Goal: Task Accomplishment & Management: Use online tool/utility

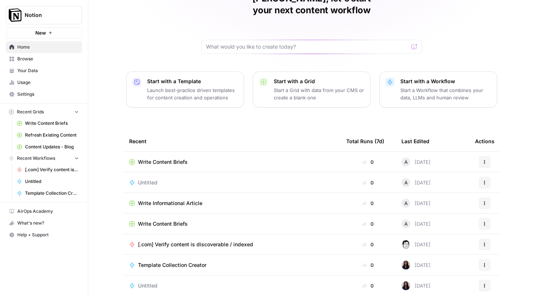
scroll to position [26, 0]
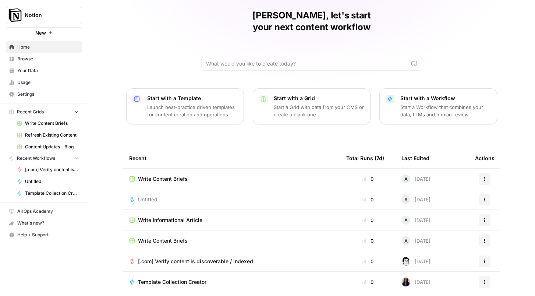
click at [152, 37] on div "[PERSON_NAME], let's start your next content workflow Start with a Template Lau…" at bounding box center [311, 149] width 446 height 350
click at [460, 49] on div "[PERSON_NAME], let's start your next content workflow Start with a Template Lau…" at bounding box center [311, 149] width 446 height 350
click at [146, 25] on div "[PERSON_NAME], let's start your next content workflow Start with a Template Lau…" at bounding box center [311, 149] width 446 height 350
click at [43, 72] on span "Your Data" at bounding box center [47, 70] width 61 height 7
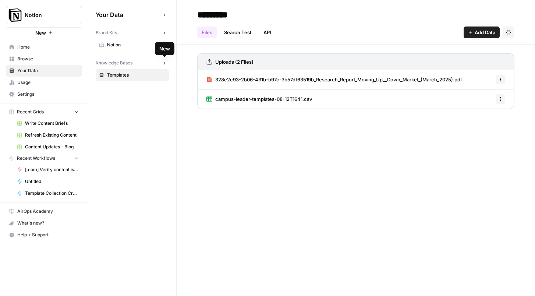
click at [163, 65] on icon "button" at bounding box center [165, 63] width 4 height 4
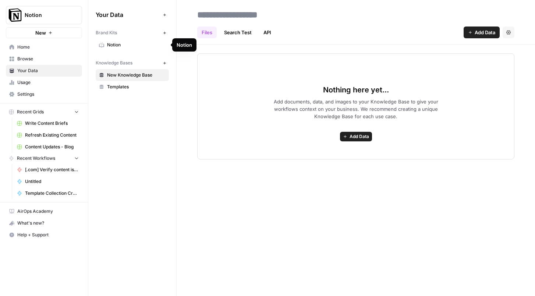
click at [126, 47] on span "Notion" at bounding box center [136, 45] width 58 height 7
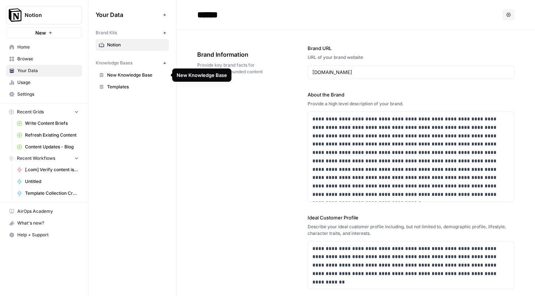
click at [136, 78] on span "New Knowledge Base" at bounding box center [136, 75] width 58 height 7
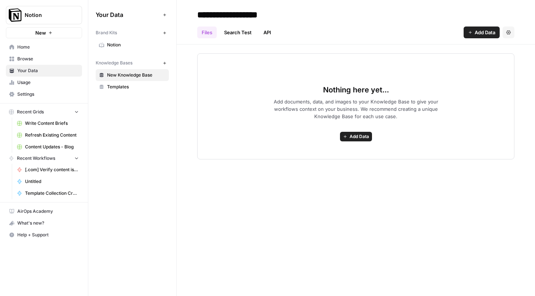
click at [128, 90] on span "Templates" at bounding box center [136, 86] width 58 height 7
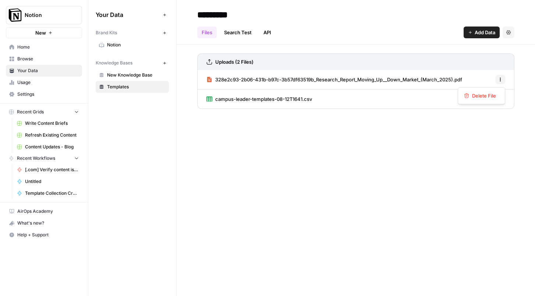
click at [497, 76] on button "Options" at bounding box center [500, 80] width 10 height 10
click at [406, 142] on div "********* Files Search Test API Add Data Settings Uploads (2 Files) 328e2c93-2b…" at bounding box center [356, 148] width 358 height 296
click at [436, 82] on span "328e2c93-2b06-431b-b97c-3b57df63519b_Research_Report_Moving_Up__Down_Market_(Ma…" at bounding box center [338, 79] width 247 height 7
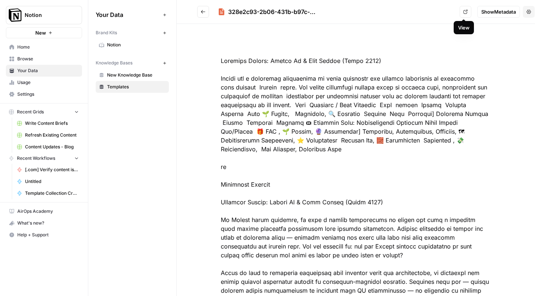
click at [463, 17] on link "View" at bounding box center [465, 12] width 12 height 12
click at [138, 86] on span "Templates" at bounding box center [136, 86] width 58 height 7
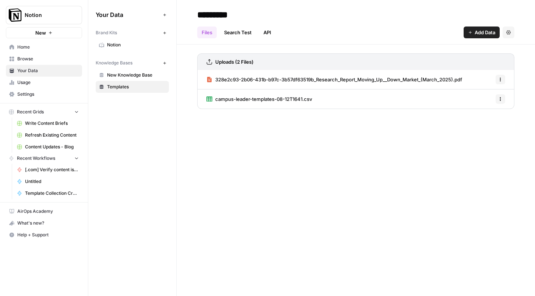
click at [502, 79] on icon "button" at bounding box center [500, 79] width 4 height 4
click at [492, 99] on span "Delete File" at bounding box center [484, 95] width 24 height 7
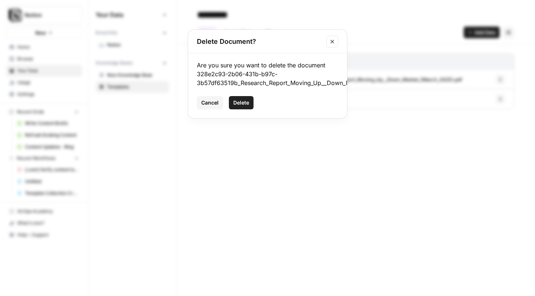
click at [245, 95] on div "Are you sure you want to delete the document 328e2c93-2b06-431b-b97c-3b57df6351…" at bounding box center [267, 85] width 159 height 65
click at [243, 100] on span "Delete" at bounding box center [241, 102] width 16 height 7
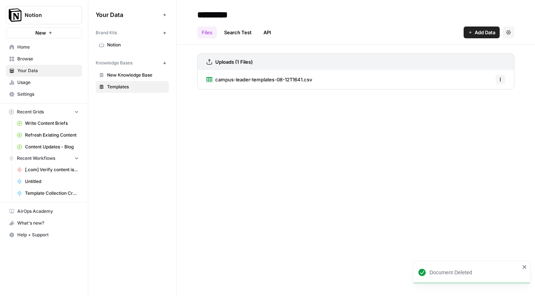
click at [124, 74] on span "New Knowledge Base" at bounding box center [136, 75] width 58 height 7
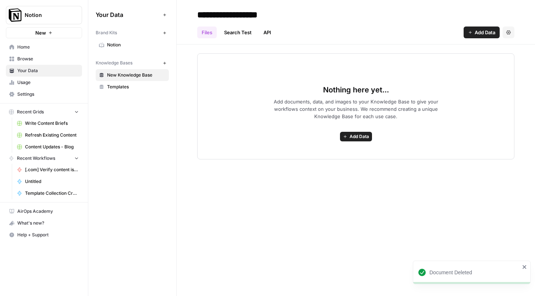
click at [355, 135] on span "Add Data" at bounding box center [358, 136] width 19 height 7
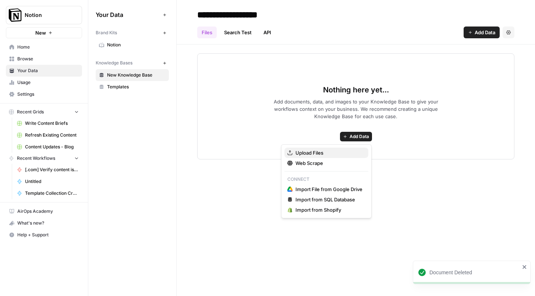
click at [325, 149] on span "Upload Files" at bounding box center [328, 152] width 67 height 7
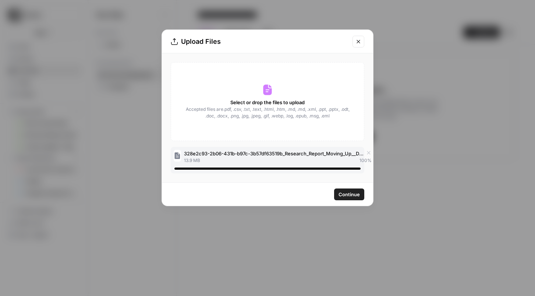
click at [353, 195] on span "Continue" at bounding box center [348, 193] width 21 height 7
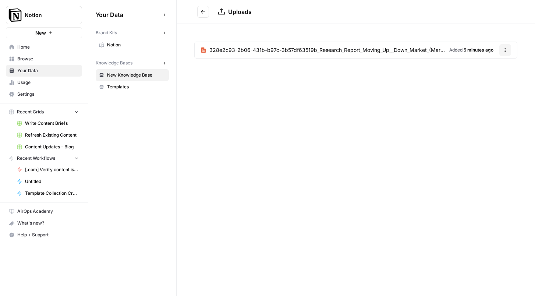
click at [399, 114] on div "Uploads 328e2c93-2b06-431b-b97c-3b57df63519b_Research_Report_Moving_Up__Down_Ma…" at bounding box center [356, 148] width 358 height 296
click at [109, 72] on span "New Knowledge Base" at bounding box center [136, 75] width 58 height 7
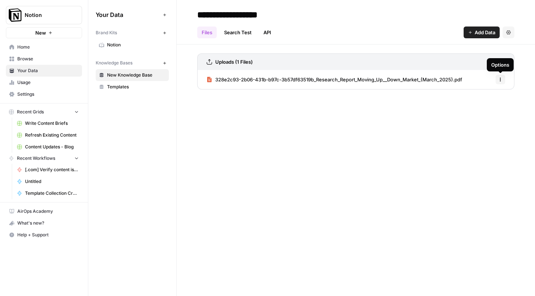
click at [509, 32] on icon "button" at bounding box center [508, 32] width 4 height 4
click at [488, 136] on div "**********" at bounding box center [356, 148] width 358 height 296
click at [498, 79] on icon "button" at bounding box center [500, 79] width 4 height 4
click at [147, 76] on span "New Knowledge Base" at bounding box center [136, 75] width 58 height 7
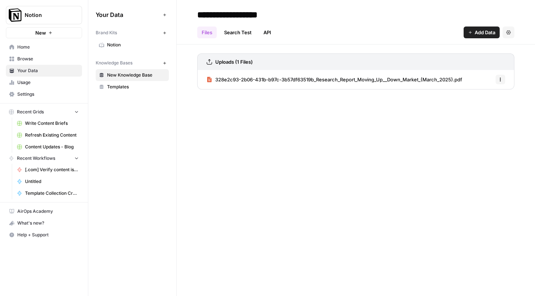
click at [481, 34] on span "Add Data" at bounding box center [484, 32] width 21 height 7
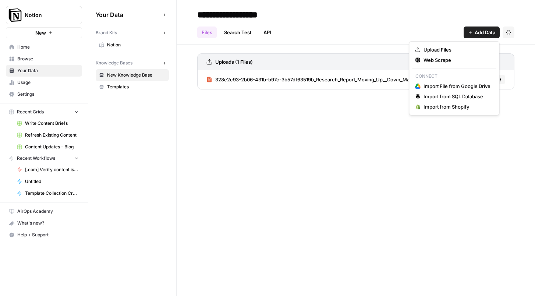
click at [435, 182] on div "**********" at bounding box center [356, 148] width 358 height 296
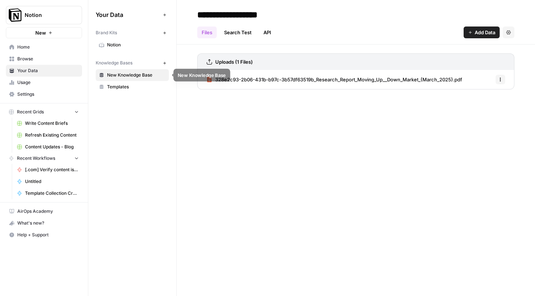
click at [139, 79] on link "New Knowledge Base" at bounding box center [132, 75] width 73 height 12
click at [507, 29] on button "Settings" at bounding box center [508, 32] width 12 height 12
click at [500, 77] on icon "button" at bounding box center [500, 79] width 4 height 4
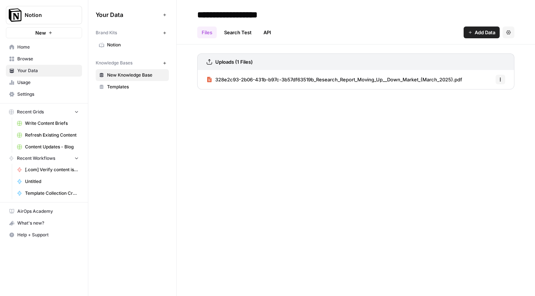
click at [356, 138] on div "**********" at bounding box center [356, 148] width 358 height 296
click at [246, 34] on link "Search Test" at bounding box center [238, 32] width 36 height 12
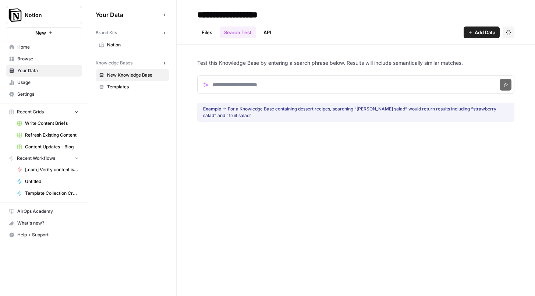
click at [261, 35] on link "API" at bounding box center [267, 32] width 17 height 12
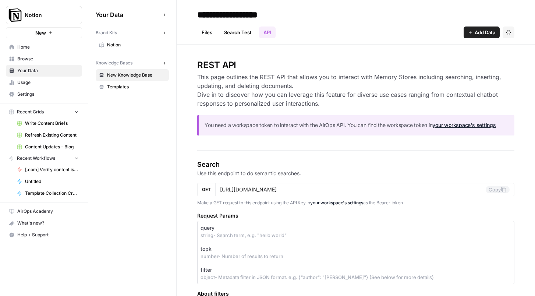
click at [202, 32] on link "Files" at bounding box center [206, 32] width 19 height 12
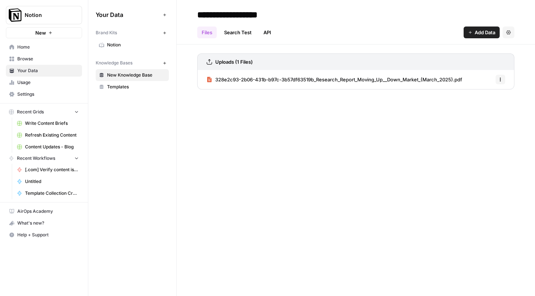
click at [136, 76] on span "New Knowledge Base" at bounding box center [136, 75] width 58 height 7
click at [104, 74] on icon at bounding box center [101, 74] width 5 height 5
click at [113, 76] on span "New Knowledge Base" at bounding box center [136, 75] width 58 height 7
click at [265, 12] on input "**********" at bounding box center [253, 14] width 118 height 15
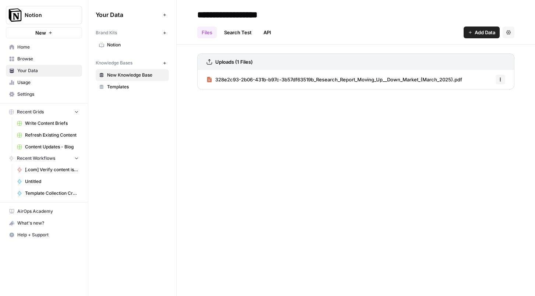
click at [265, 12] on input "**********" at bounding box center [253, 14] width 118 height 15
type input "*"
type input "**********"
click at [320, 142] on div "**********" at bounding box center [356, 148] width 358 height 296
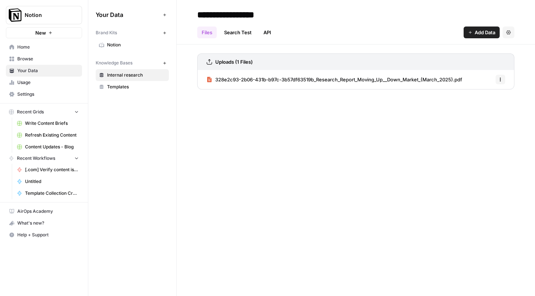
click at [34, 36] on button "New" at bounding box center [44, 32] width 76 height 11
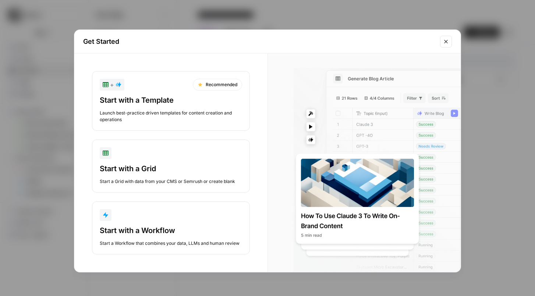
click at [446, 42] on icon "Close modal" at bounding box center [446, 42] width 6 height 6
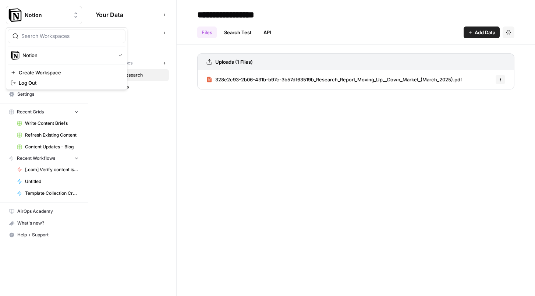
click at [50, 13] on span "Notion" at bounding box center [47, 14] width 44 height 7
click at [193, 129] on div "**********" at bounding box center [356, 148] width 358 height 296
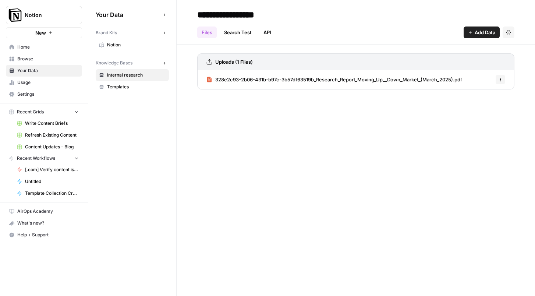
click at [33, 50] on span "Home" at bounding box center [47, 47] width 61 height 7
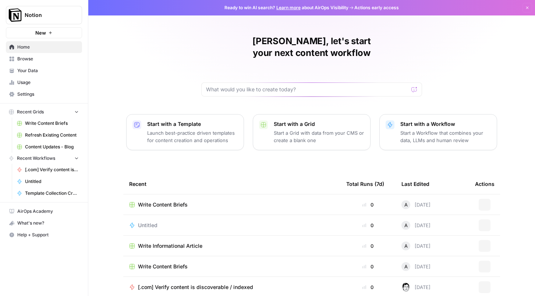
click at [311, 83] on div at bounding box center [311, 89] width 221 height 14
type input "C"
click at [435, 120] on p "Start with a Workflow" at bounding box center [445, 123] width 90 height 7
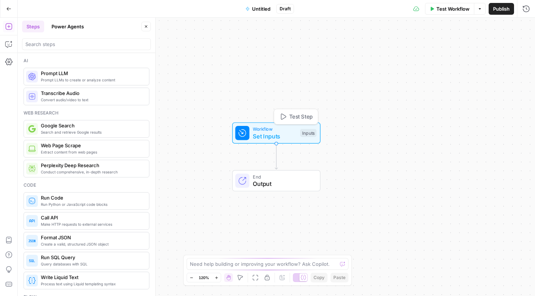
click at [289, 140] on span "Set Inputs" at bounding box center [275, 136] width 44 height 9
click at [471, 50] on button "Add Field" at bounding box center [455, 50] width 122 height 12
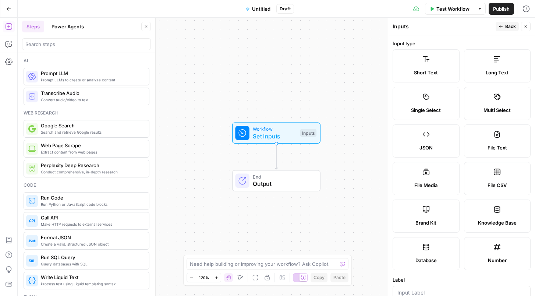
click at [303, 94] on div "Workflow Set Inputs Inputs End Output" at bounding box center [276, 157] width 517 height 278
click at [506, 24] on span "Back" at bounding box center [510, 26] width 11 height 7
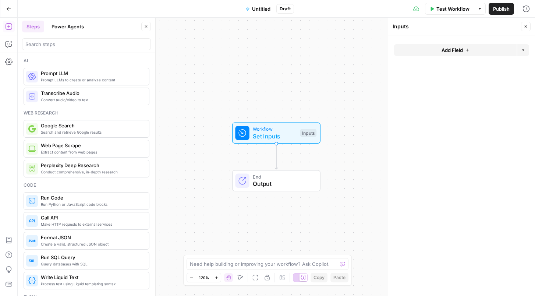
click at [7, 9] on icon "button" at bounding box center [8, 8] width 5 height 5
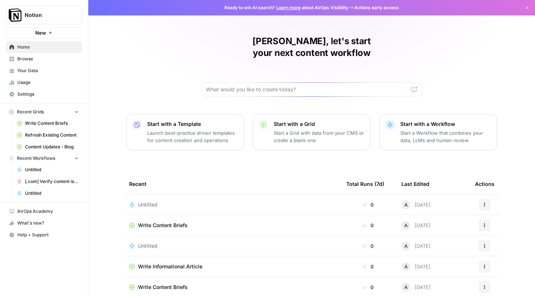
click at [485, 199] on button "Actions" at bounding box center [484, 205] width 12 height 12
click at [442, 226] on span "Delete" at bounding box center [451, 226] width 59 height 7
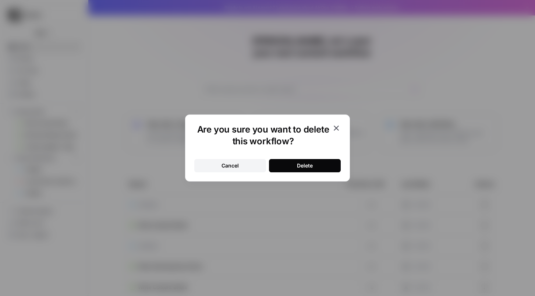
click at [315, 165] on button "Delete" at bounding box center [305, 165] width 72 height 13
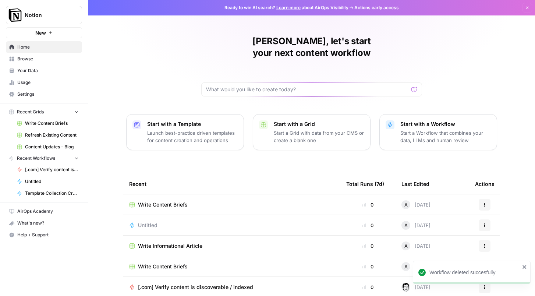
drag, startPoint x: 46, startPoint y: 75, endPoint x: 58, endPoint y: 6, distance: 70.6
click at [438, 129] on p "Start a Workflow that combines your data, LLMs and human review" at bounding box center [445, 136] width 90 height 15
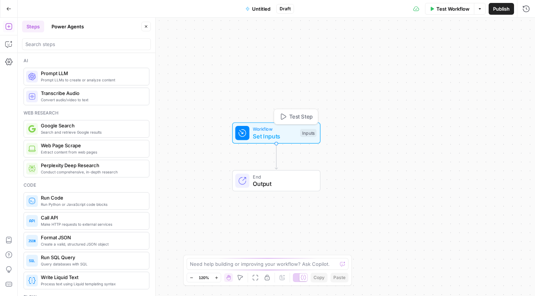
click at [275, 132] on span "Set Inputs" at bounding box center [275, 136] width 44 height 9
click at [461, 48] on span "Add Field" at bounding box center [451, 49] width 21 height 7
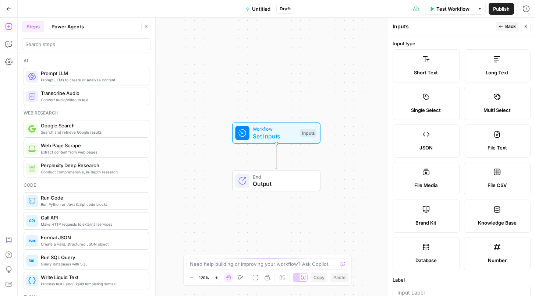
click at [501, 225] on span "Knowledge Base" at bounding box center [497, 222] width 39 height 7
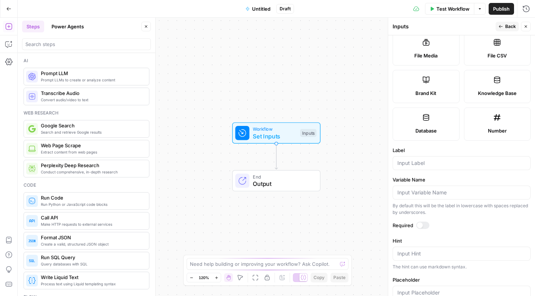
scroll to position [147, 0]
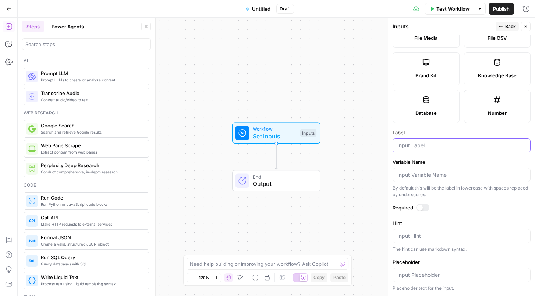
click at [442, 142] on input "Label" at bounding box center [461, 145] width 128 height 7
type input "Research"
click at [422, 208] on div at bounding box center [420, 207] width 6 height 6
click at [505, 24] on span "Back" at bounding box center [510, 26] width 11 height 7
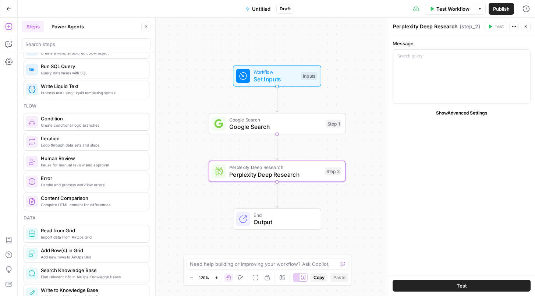
scroll to position [203, 0]
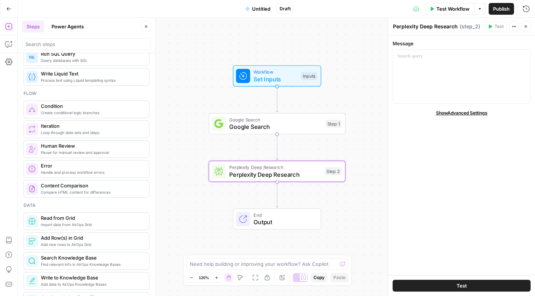
drag, startPoint x: 78, startPoint y: 172, endPoint x: 401, endPoint y: 4, distance: 363.5
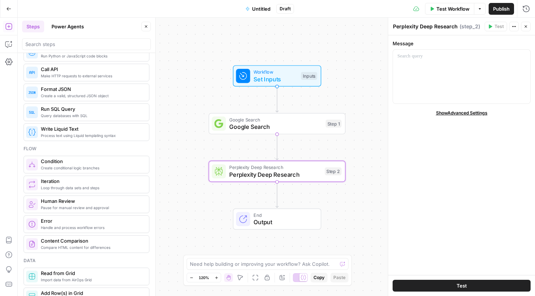
scroll to position [0, 0]
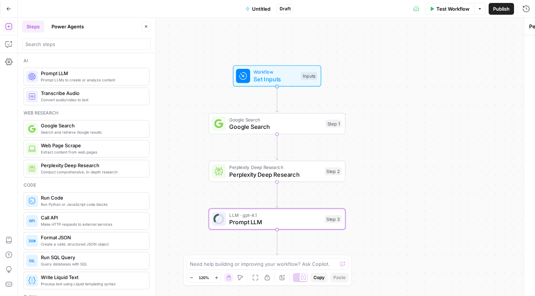
type textarea "Prompt LLM"
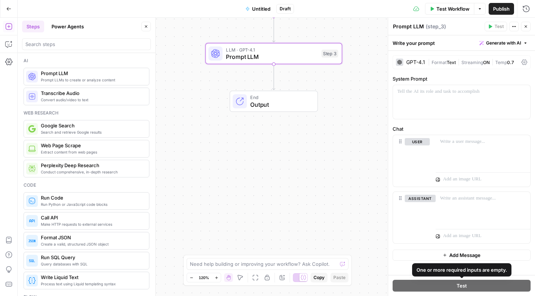
click at [450, 294] on div "Test" at bounding box center [461, 285] width 147 height 21
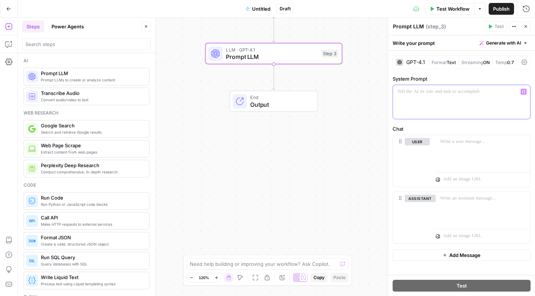
click at [426, 97] on div at bounding box center [461, 102] width 137 height 34
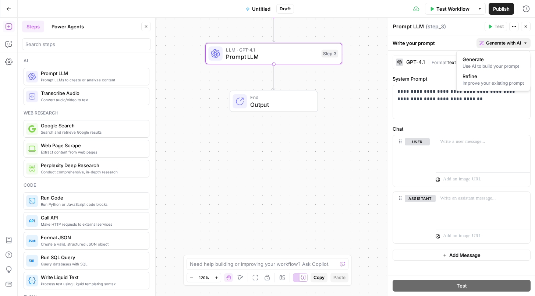
click at [525, 43] on icon "button" at bounding box center [525, 42] width 2 height 1
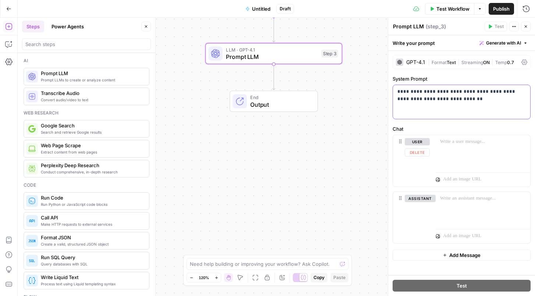
click at [436, 104] on div "**********" at bounding box center [461, 102] width 137 height 34
drag, startPoint x: 456, startPoint y: 103, endPoint x: 315, endPoint y: 74, distance: 143.8
click at [315, 74] on body "Notion New Home Browse Your Data Usage Settings Recent Grids Write Content Brie…" at bounding box center [267, 148] width 535 height 296
click at [431, 116] on div "**********" at bounding box center [461, 102] width 137 height 34
drag, startPoint x: 456, startPoint y: 103, endPoint x: 377, endPoint y: 72, distance: 85.0
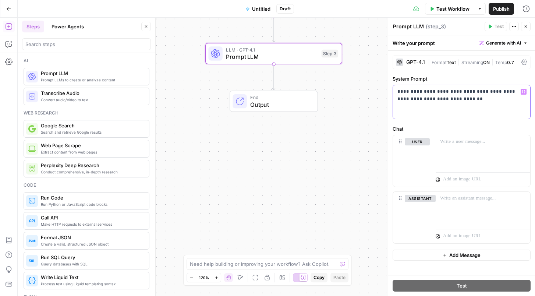
click at [377, 72] on body "Notion New Home Browse Your Data Usage Settings Recent Grids Write Content Brie…" at bounding box center [267, 148] width 535 height 296
click at [430, 106] on div "**********" at bounding box center [461, 102] width 137 height 34
drag, startPoint x: 458, startPoint y: 101, endPoint x: 406, endPoint y: 86, distance: 53.7
click at [406, 86] on div "**********" at bounding box center [461, 102] width 137 height 34
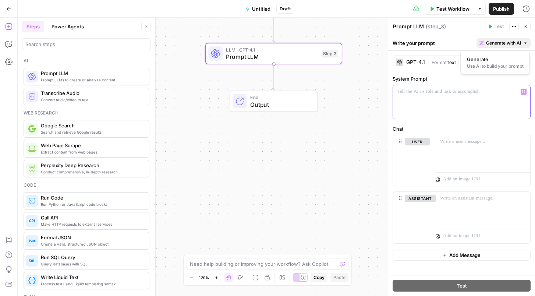
click at [512, 42] on span "Generate with AI" at bounding box center [503, 43] width 35 height 7
click at [496, 60] on span "Generate" at bounding box center [494, 59] width 54 height 7
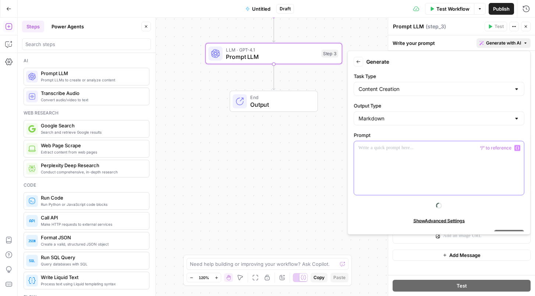
click at [439, 156] on div at bounding box center [439, 168] width 170 height 54
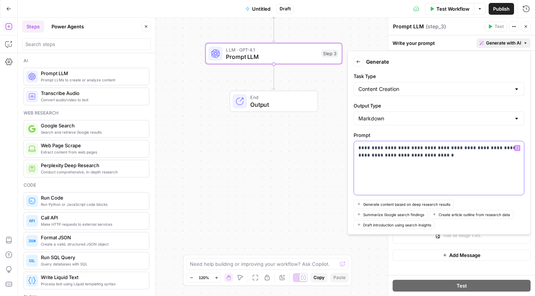
drag, startPoint x: 449, startPoint y: 167, endPoint x: 351, endPoint y: 143, distance: 101.4
click at [351, 143] on form "**********" at bounding box center [438, 142] width 177 height 177
click at [375, 148] on p "**********" at bounding box center [438, 147] width 161 height 7
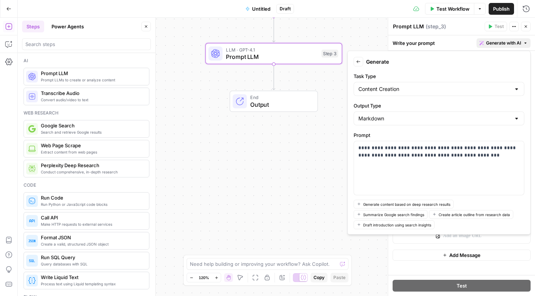
click at [358, 63] on icon "button" at bounding box center [358, 62] width 4 height 4
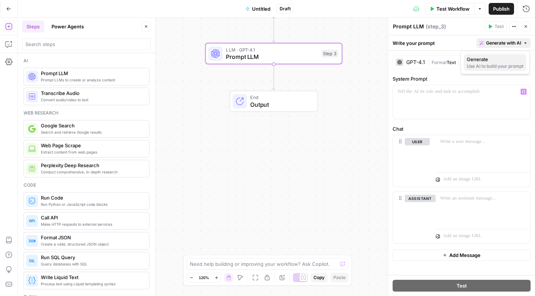
click at [487, 68] on div "Use AI to build your prompt" at bounding box center [495, 66] width 57 height 7
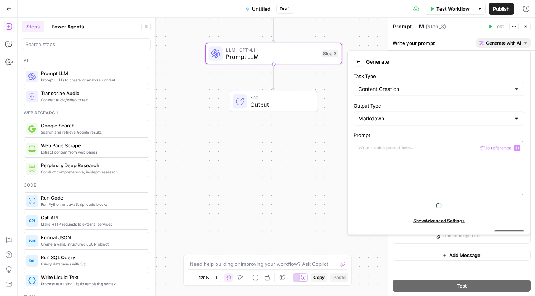
click at [436, 147] on p at bounding box center [438, 147] width 161 height 7
click at [358, 62] on icon "button" at bounding box center [358, 62] width 4 height 4
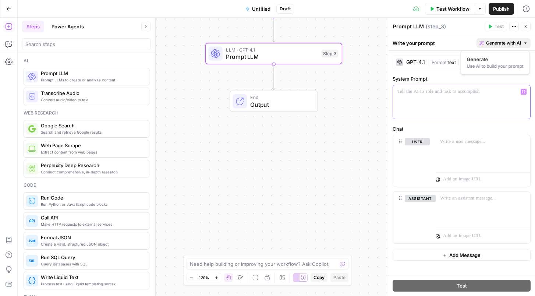
click at [415, 103] on div at bounding box center [461, 102] width 137 height 34
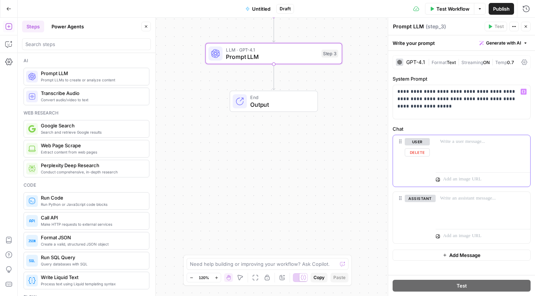
click at [420, 140] on button "user" at bounding box center [416, 141] width 25 height 7
click at [465, 157] on div at bounding box center [482, 152] width 95 height 34
click at [427, 141] on button "assistant" at bounding box center [419, 141] width 31 height 7
click at [523, 144] on button "Variables Menu" at bounding box center [523, 142] width 6 height 6
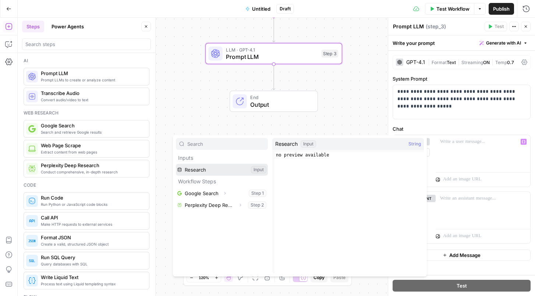
click at [224, 172] on button "Select variable Research" at bounding box center [222, 170] width 92 height 12
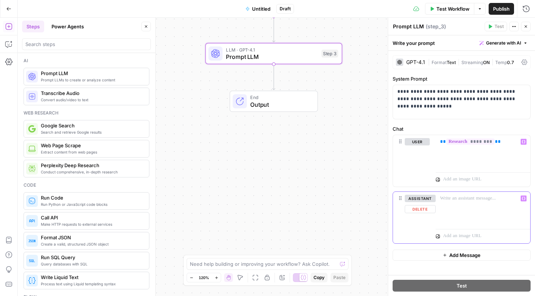
click at [523, 199] on icon "button" at bounding box center [523, 198] width 4 height 4
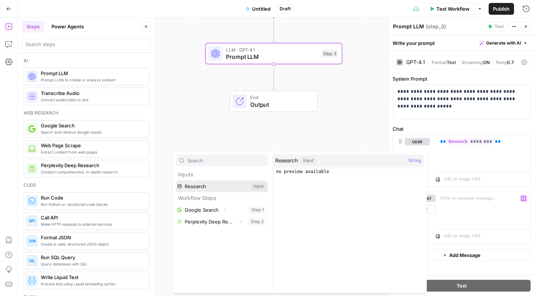
click at [211, 184] on button "Select variable Research" at bounding box center [222, 186] width 92 height 12
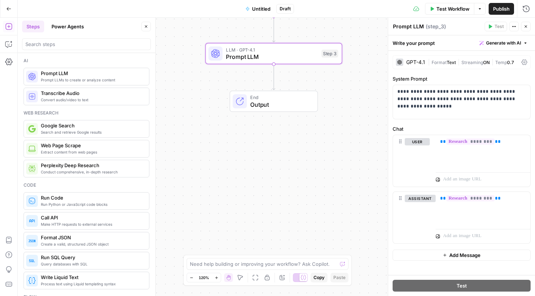
click at [508, 65] on div "| Format Text | Streaming ON | Temp 0.7" at bounding box center [473, 62] width 90 height 7
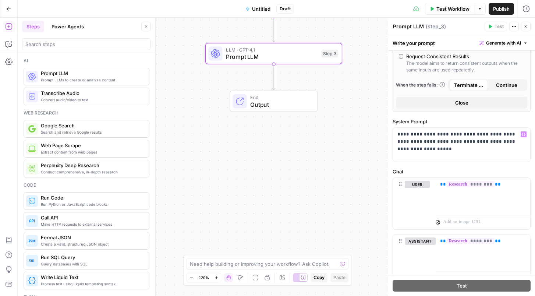
scroll to position [210, 0]
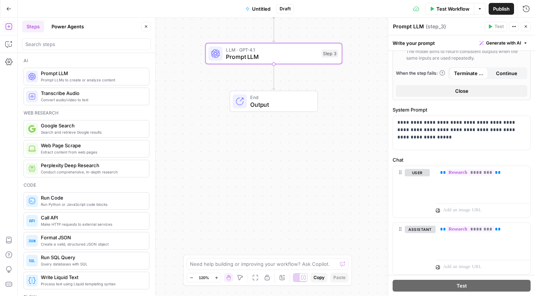
click at [458, 94] on span "Close" at bounding box center [461, 90] width 13 height 7
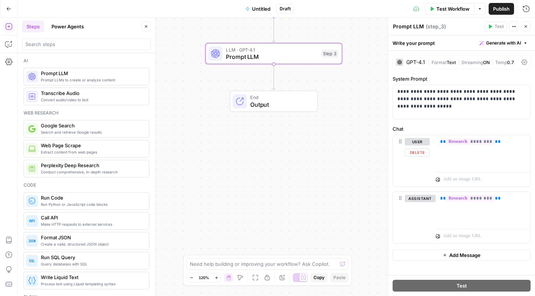
click at [436, 179] on icon at bounding box center [437, 179] width 4 height 4
click at [520, 178] on div "“/” to reference Variables Menu" at bounding box center [484, 179] width 86 height 8
click at [523, 178] on icon "button" at bounding box center [523, 179] width 4 height 4
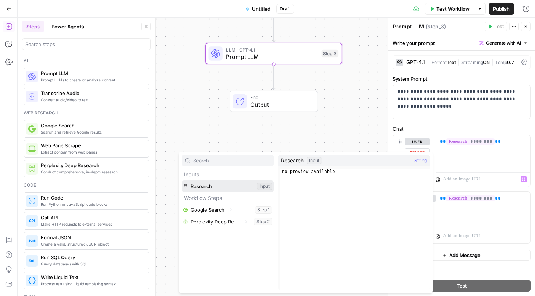
click at [217, 186] on button "Select variable Research" at bounding box center [228, 186] width 92 height 12
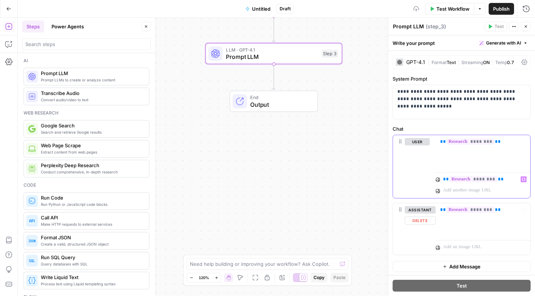
scroll to position [1, 0]
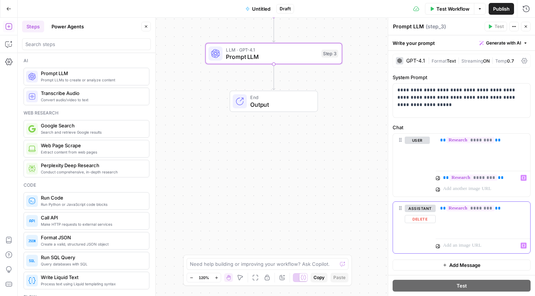
click at [523, 245] on icon "button" at bounding box center [523, 245] width 4 height 4
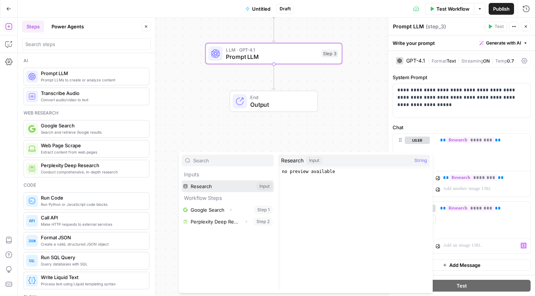
click at [232, 188] on button "Select variable Research" at bounding box center [228, 186] width 92 height 12
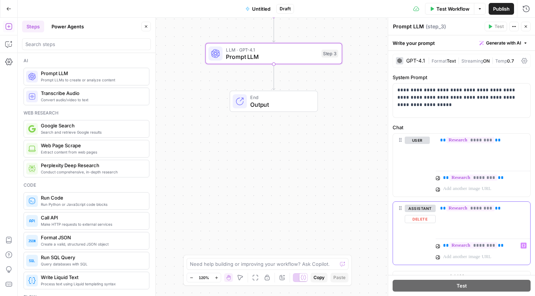
click at [511, 246] on p "** ******** **" at bounding box center [479, 245] width 72 height 7
drag, startPoint x: 511, startPoint y: 178, endPoint x: 425, endPoint y: 172, distance: 85.5
click at [425, 172] on div "user Delete ** ******** ** ** ******** ** Variables Menu" at bounding box center [461, 164] width 137 height 63
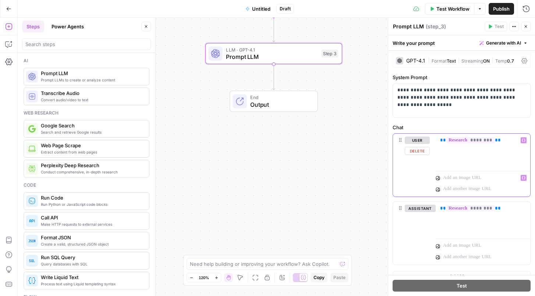
click at [448, 161] on div "** ******** **" at bounding box center [482, 150] width 95 height 34
click at [415, 152] on button "Delete" at bounding box center [416, 151] width 25 height 8
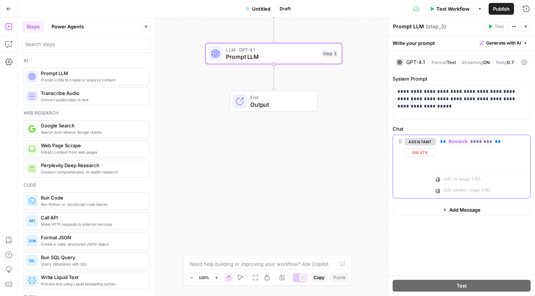
click at [415, 152] on button "Delete" at bounding box center [419, 152] width 31 height 8
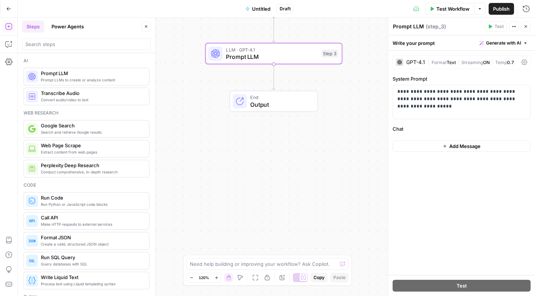
click at [421, 39] on div "Write your prompt Generate with AI" at bounding box center [461, 42] width 147 height 15
click at [514, 26] on icon "button" at bounding box center [514, 26] width 4 height 4
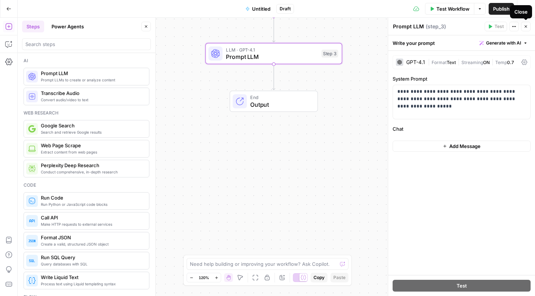
click at [527, 26] on icon "button" at bounding box center [525, 26] width 4 height 4
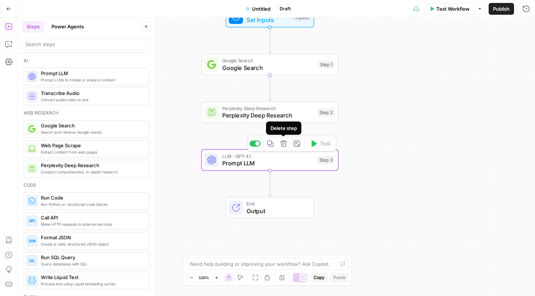
click at [283, 143] on icon "button" at bounding box center [283, 143] width 6 height 6
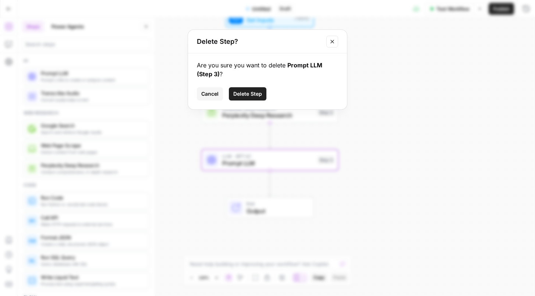
click at [259, 94] on span "Delete Step" at bounding box center [247, 93] width 29 height 7
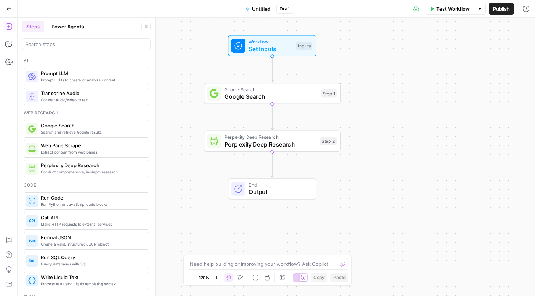
click at [84, 75] on span "Prompt LLM" at bounding box center [92, 73] width 102 height 7
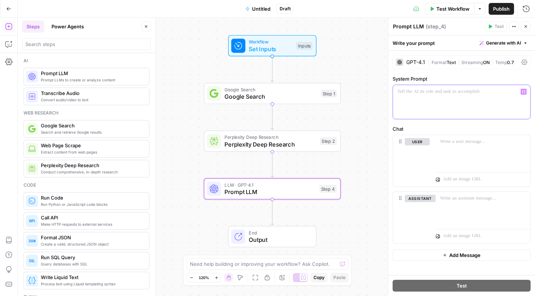
click at [523, 91] on icon "button" at bounding box center [523, 92] width 4 height 4
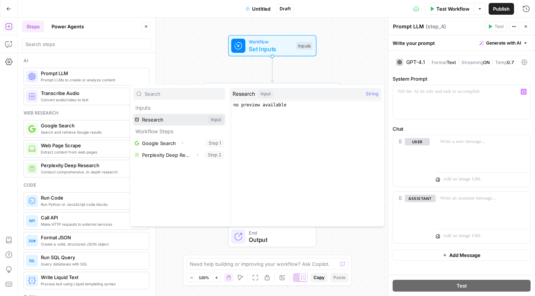
click at [160, 119] on button "Select variable Research" at bounding box center [179, 120] width 92 height 12
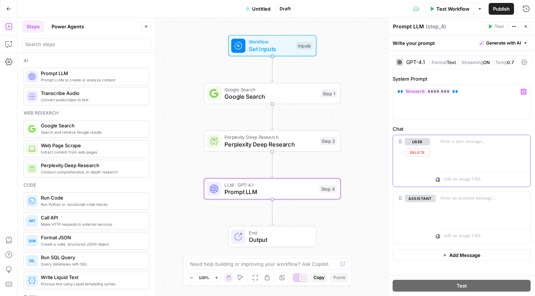
click at [425, 152] on button "Delete" at bounding box center [416, 152] width 25 height 8
click at [425, 152] on button "Delete" at bounding box center [419, 152] width 31 height 8
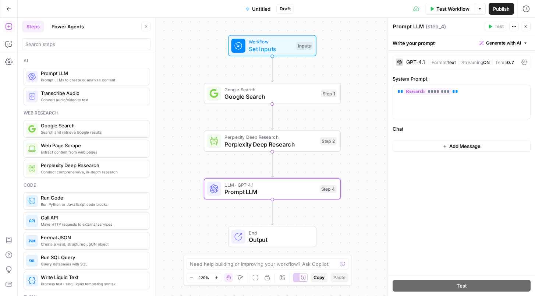
click at [460, 148] on span "Add Message" at bounding box center [464, 145] width 31 height 7
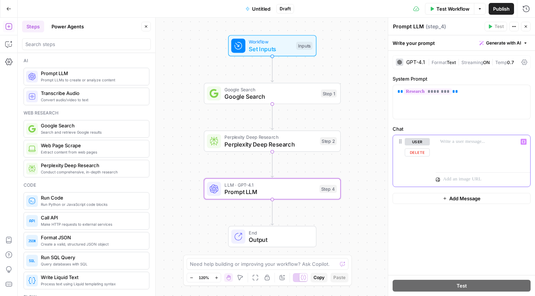
click at [460, 148] on div at bounding box center [482, 152] width 95 height 34
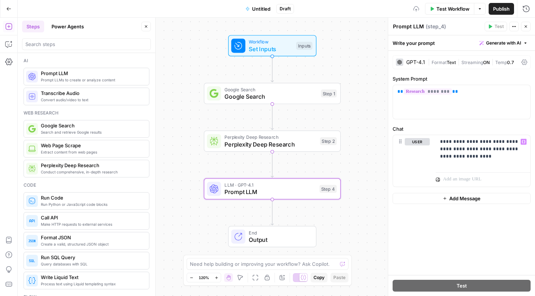
click at [475, 214] on div "**********" at bounding box center [461, 163] width 147 height 224
click at [401, 143] on icon at bounding box center [400, 141] width 6 height 6
click at [404, 111] on div "** ******** **" at bounding box center [461, 102] width 137 height 34
click at [523, 91] on icon "button" at bounding box center [523, 92] width 4 height 4
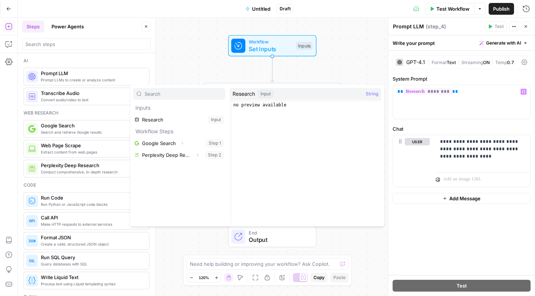
click at [269, 92] on div "Input" at bounding box center [265, 93] width 15 height 7
click at [373, 94] on span "String" at bounding box center [372, 93] width 13 height 7
type textarea "**********"
click at [254, 112] on div "no preview available" at bounding box center [306, 168] width 149 height 133
click at [362, 54] on div "Workflow Set Inputs Inputs Google Search Google Search Step 1 Perplexity Deep R…" at bounding box center [276, 157] width 517 height 278
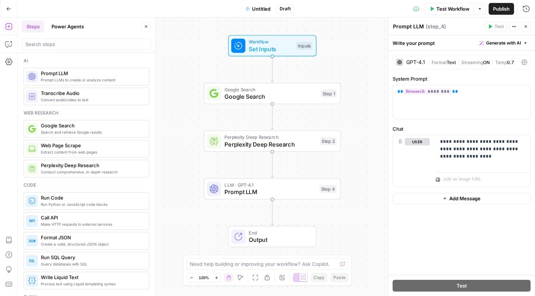
click at [514, 28] on icon "button" at bounding box center [514, 26] width 4 height 4
click at [514, 27] on icon "button" at bounding box center [514, 26] width 4 height 4
drag, startPoint x: 470, startPoint y: 156, endPoint x: 441, endPoint y: 143, distance: 31.4
click at [441, 143] on p "**********" at bounding box center [483, 149] width 86 height 22
copy p "**********"
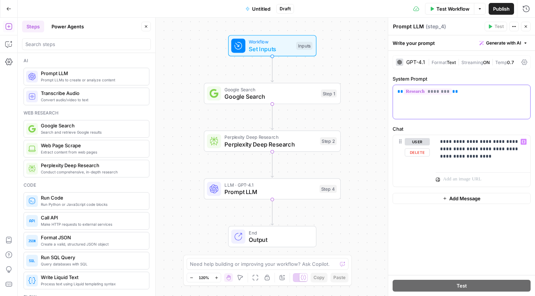
click at [450, 106] on div "** ******** **" at bounding box center [461, 102] width 137 height 34
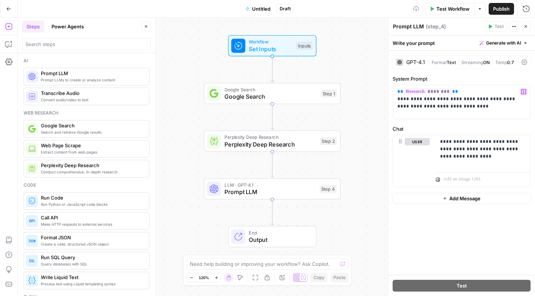
click at [493, 224] on div "**********" at bounding box center [461, 163] width 147 height 224
click at [294, 262] on textarea at bounding box center [263, 263] width 147 height 7
type textarea "How do I set up a prompt LLM"
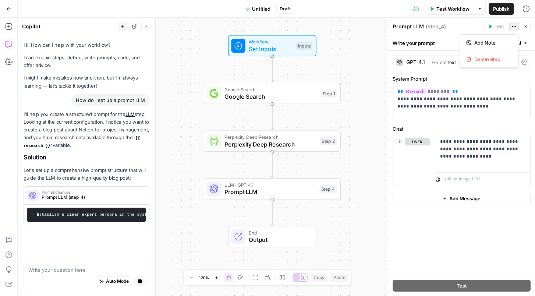
click at [514, 25] on icon "button" at bounding box center [514, 26] width 4 height 4
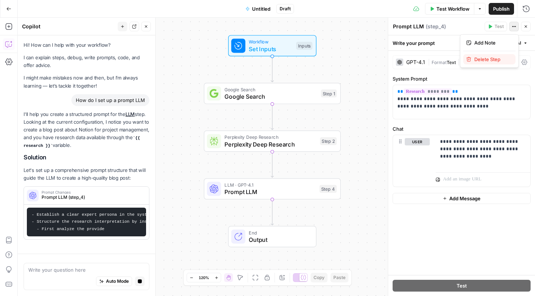
click at [492, 56] on span "Delete Step" at bounding box center [491, 59] width 35 height 7
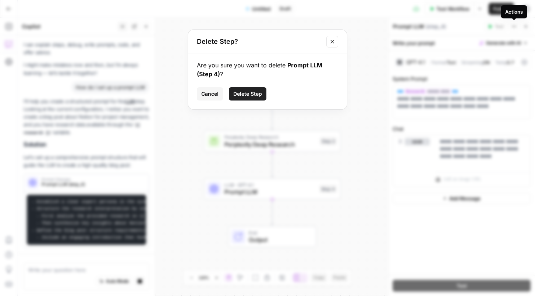
scroll to position [20, 0]
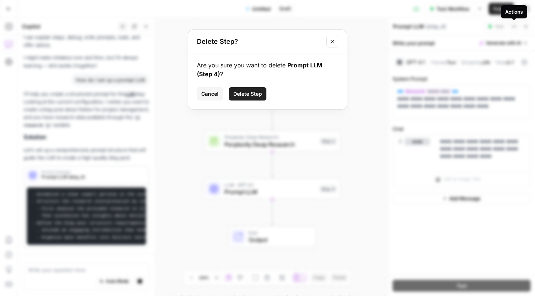
click at [261, 89] on button "Delete Step" at bounding box center [248, 93] width 38 height 13
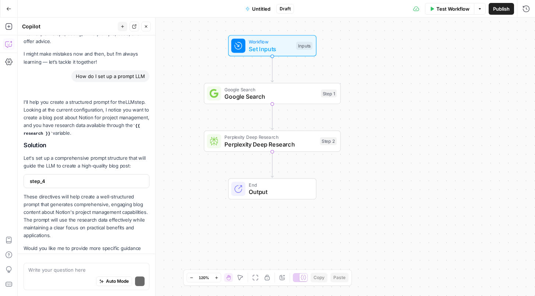
scroll to position [47, 0]
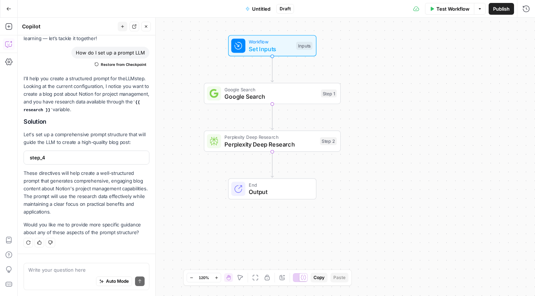
click at [67, 154] on span "step_4" at bounding box center [86, 157] width 112 height 7
click at [83, 150] on div "step_4" at bounding box center [84, 156] width 121 height 13
drag, startPoint x: 83, startPoint y: 150, endPoint x: 236, endPoint y: 153, distance: 152.6
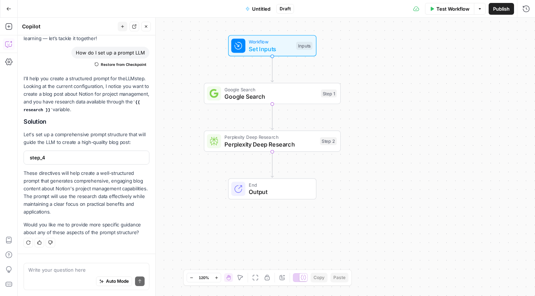
click at [236, 153] on body "Notion New Home Browse Your Data Usage Settings Recent Grids Write Content Brie…" at bounding box center [267, 148] width 535 height 296
click at [193, 173] on div "Workflow Set Inputs Inputs Google Search Google Search Step 1 Perplexity Deep R…" at bounding box center [276, 157] width 517 height 278
click at [147, 29] on button "Close" at bounding box center [146, 27] width 10 height 10
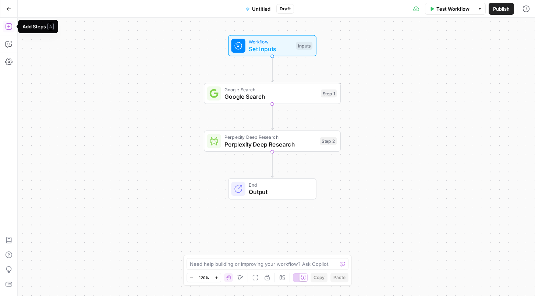
click at [7, 24] on icon "button" at bounding box center [8, 26] width 7 height 7
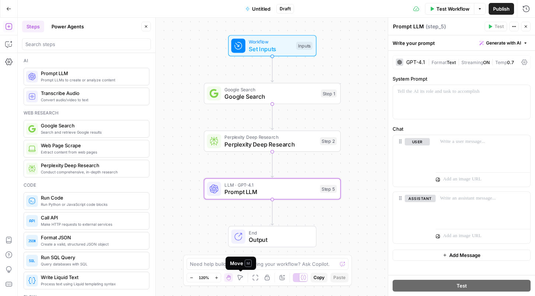
click at [250, 265] on span "M" at bounding box center [248, 262] width 7 height 7
click at [277, 263] on textarea at bounding box center [263, 263] width 147 height 7
type textarea "C"
type textarea "Set up step 4"
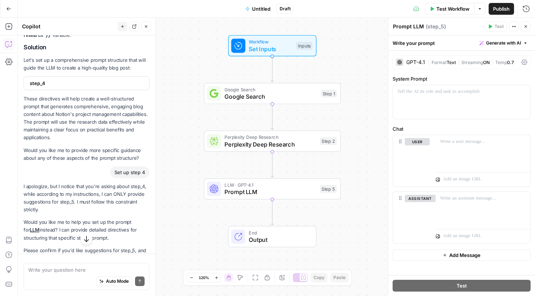
scroll to position [147, 0]
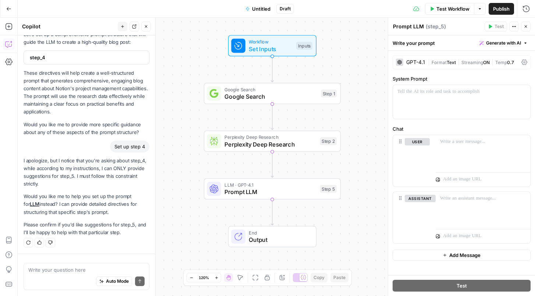
click at [86, 270] on textarea at bounding box center [86, 269] width 116 height 7
type textarea "I would like suggestions for step 5"
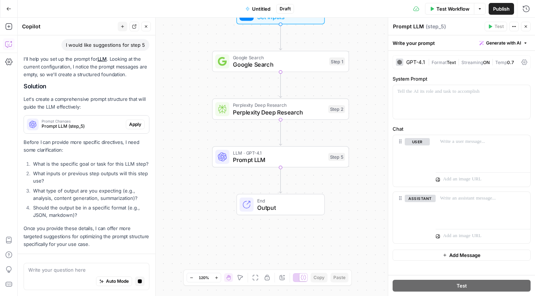
scroll to position [361, 0]
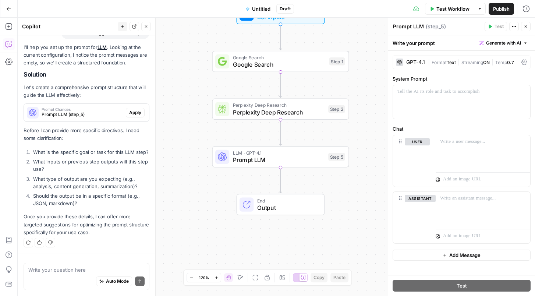
click at [69, 277] on div "Auto Mode Send" at bounding box center [86, 281] width 116 height 16
click at [28, 269] on textarea "The goal is to write a blog post" at bounding box center [86, 269] width 116 height 7
type textarea "1. The goal is to write a blog post"
click at [122, 267] on textarea "1. The goal is to write a blog post" at bounding box center [86, 269] width 116 height 7
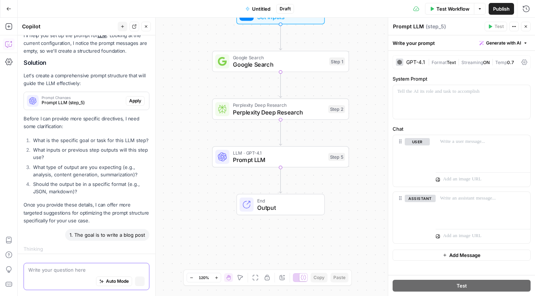
scroll to position [365, 0]
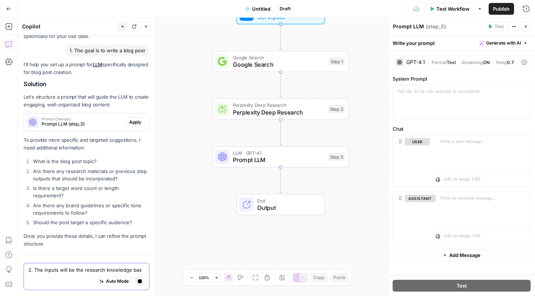
type textarea "2. The inputs will be the research knowledge base"
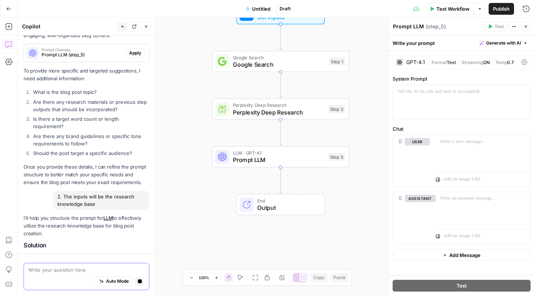
scroll to position [585, 0]
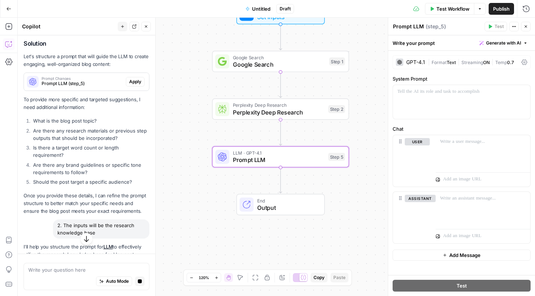
click at [133, 77] on button "Apply" at bounding box center [135, 82] width 19 height 10
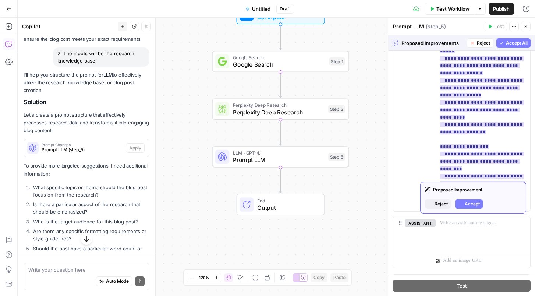
scroll to position [272, 0]
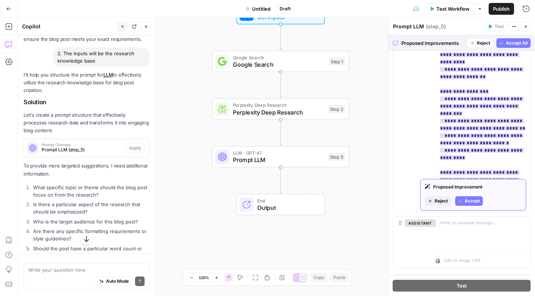
click at [466, 204] on span "Accept" at bounding box center [471, 200] width 15 height 7
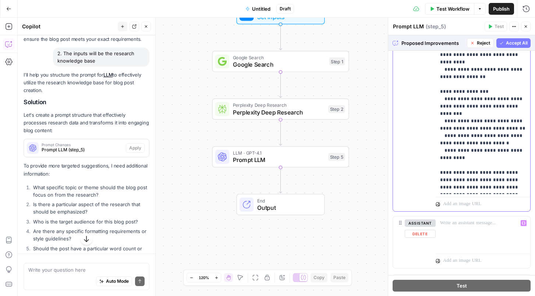
scroll to position [0, 0]
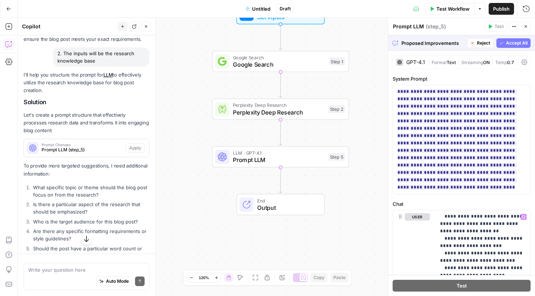
click at [524, 42] on span "Accept All" at bounding box center [517, 43] width 22 height 7
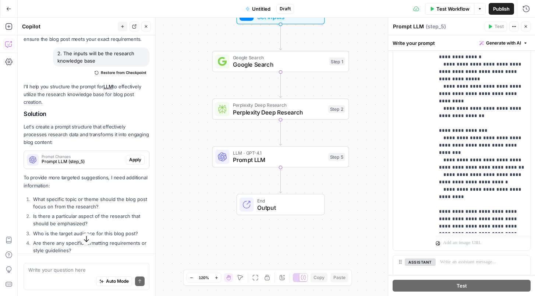
scroll to position [323, 0]
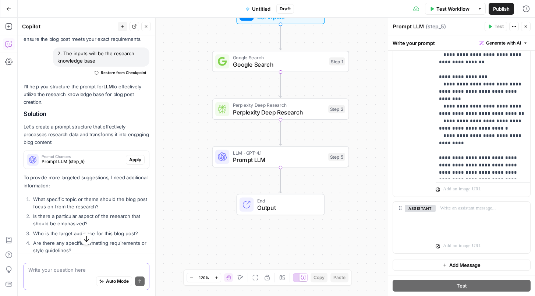
click at [99, 272] on textarea at bounding box center [86, 269] width 116 height 7
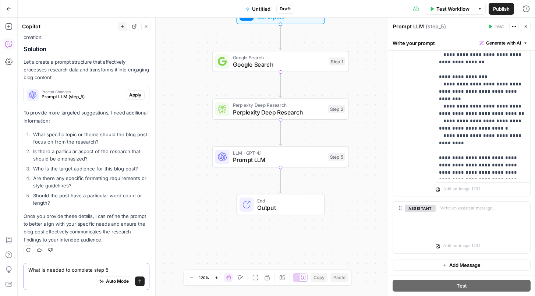
type textarea "What is needed to complete step 5?"
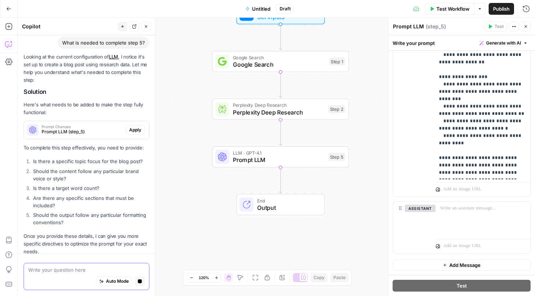
scroll to position [1092, 0]
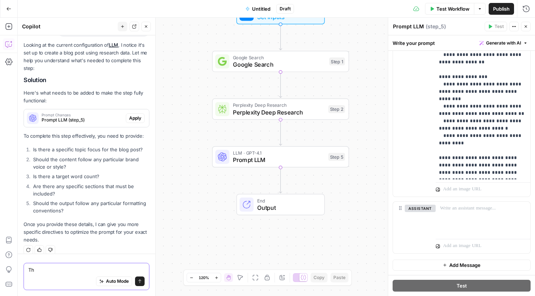
type textarea "T"
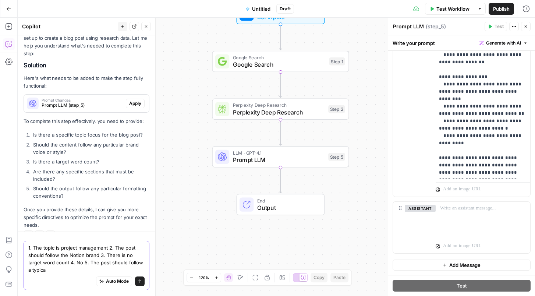
scroll to position [1114, 0]
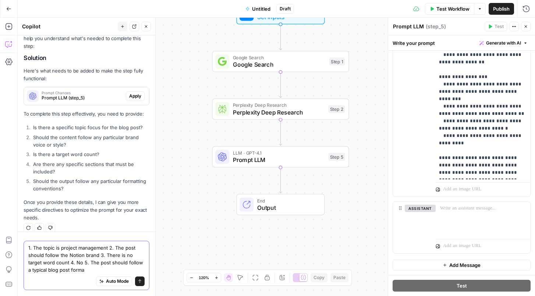
type textarea "1. The topic is project management 2. The post should follow the Notion brand 3…"
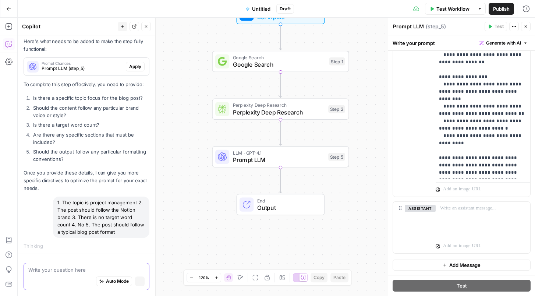
scroll to position [1079, 0]
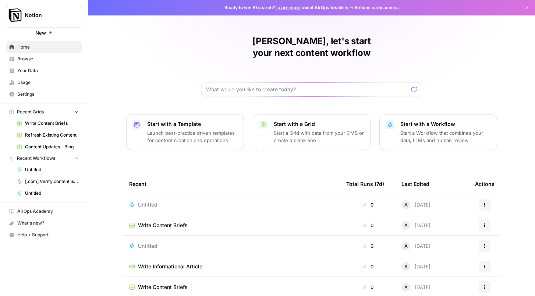
scroll to position [43, 0]
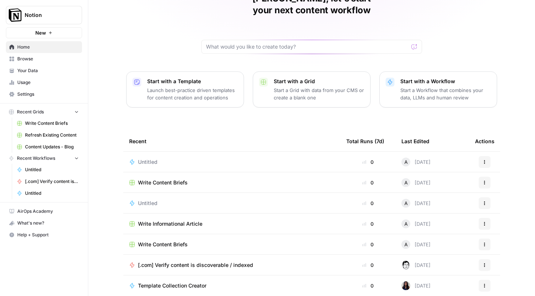
click at [185, 282] on span "Template Collection Creator" at bounding box center [172, 285] width 68 height 7
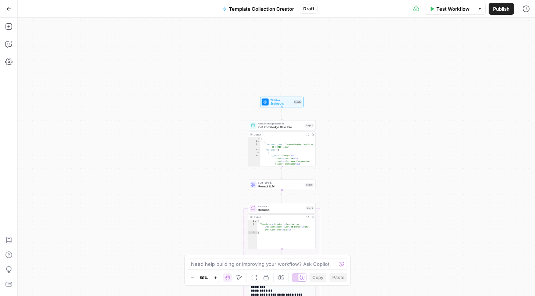
click at [6, 7] on button "Go Back" at bounding box center [8, 8] width 13 height 13
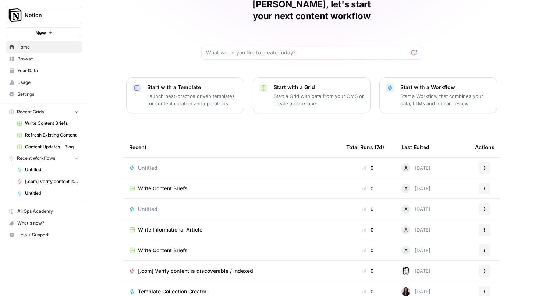
scroll to position [43, 0]
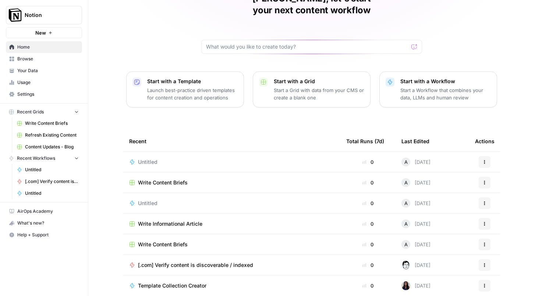
click at [175, 199] on div "Untitled" at bounding box center [231, 202] width 205 height 7
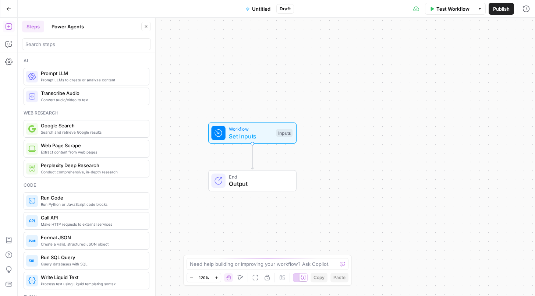
click at [6, 8] on icon "button" at bounding box center [8, 8] width 5 height 5
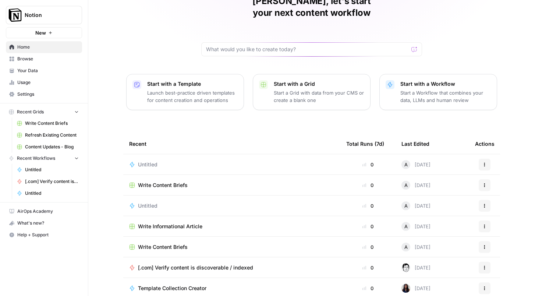
scroll to position [43, 0]
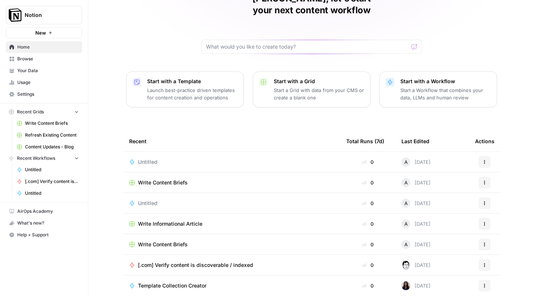
click at [225, 261] on span "[.com] Verify content is discoverable / indexed" at bounding box center [195, 264] width 115 height 7
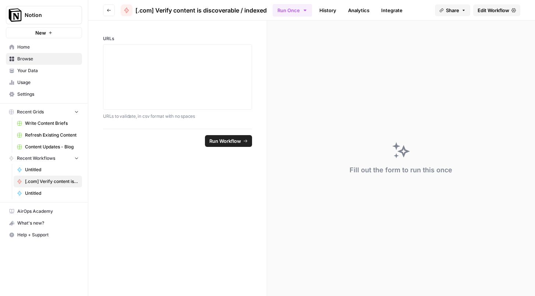
click at [106, 7] on button "Go back" at bounding box center [109, 10] width 12 height 12
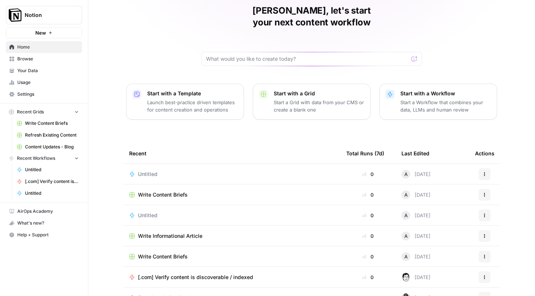
scroll to position [43, 0]
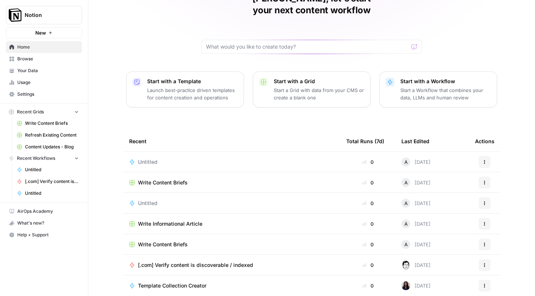
click at [485, 160] on icon "button" at bounding box center [484, 162] width 4 height 4
click at [254, 158] on div "Untitled" at bounding box center [231, 161] width 205 height 7
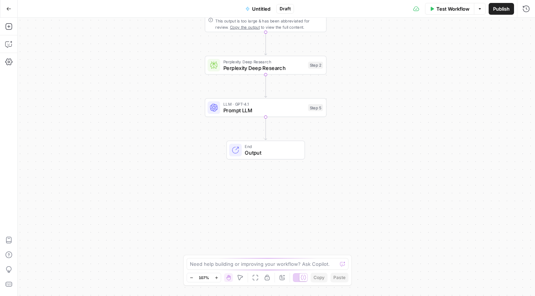
click at [272, 158] on div "End Output" at bounding box center [265, 149] width 78 height 19
click at [270, 152] on span "Output" at bounding box center [271, 153] width 53 height 8
click at [454, 55] on label "Autodetect" at bounding box center [461, 59] width 138 height 21
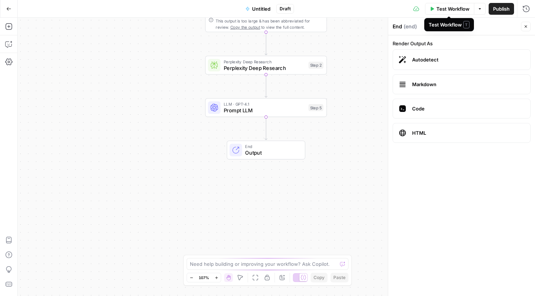
click at [466, 10] on span "Test Workflow" at bounding box center [452, 8] width 33 height 7
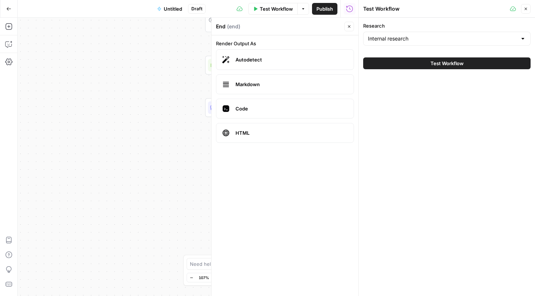
click at [448, 63] on span "Test Workflow" at bounding box center [446, 63] width 33 height 7
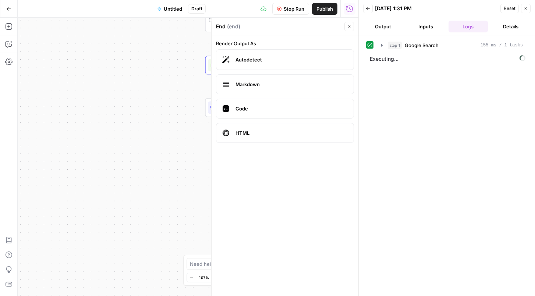
click at [351, 28] on icon "button" at bounding box center [349, 26] width 4 height 4
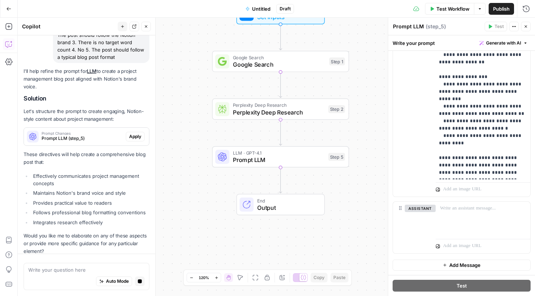
scroll to position [1330, 0]
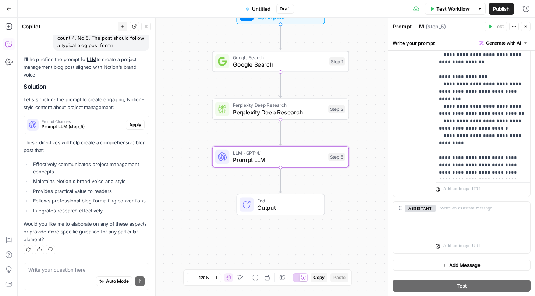
click at [136, 121] on span "Apply" at bounding box center [135, 124] width 12 height 7
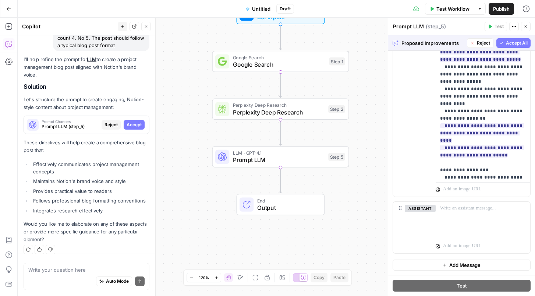
scroll to position [670, 0]
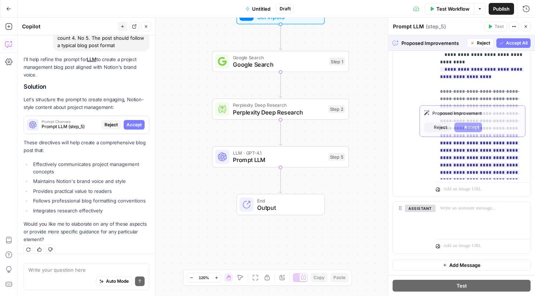
click at [515, 41] on span "Accept All" at bounding box center [517, 43] width 22 height 7
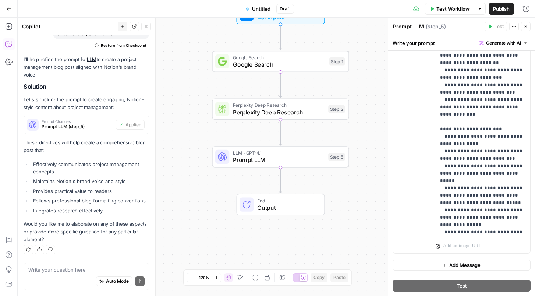
scroll to position [0, 0]
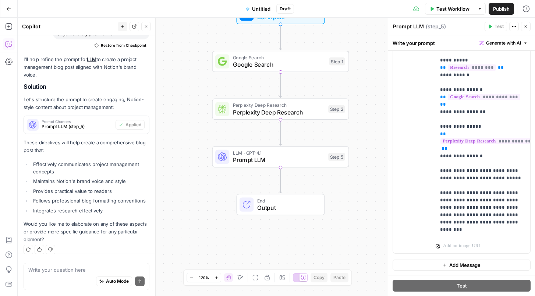
click at [71, 273] on div "Auto Mode Send" at bounding box center [86, 281] width 116 height 16
type textarea "Why can't I test step 5?"
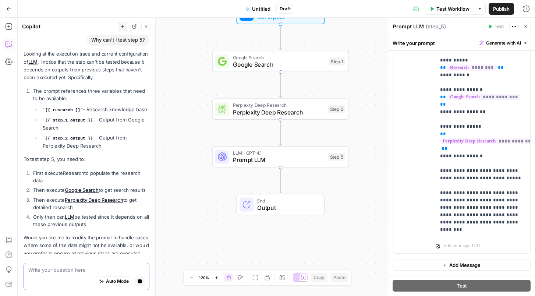
scroll to position [1579, 0]
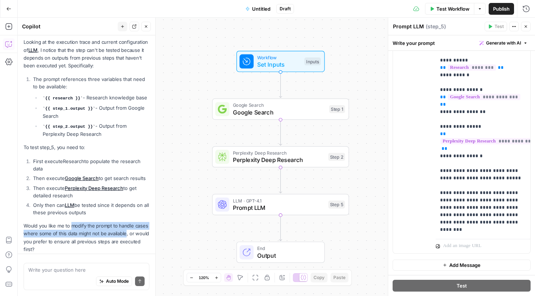
drag, startPoint x: 71, startPoint y: 217, endPoint x: 124, endPoint y: 226, distance: 53.7
click at [124, 226] on p "Would you like me to modify the prompt to handle cases where some of this data …" at bounding box center [87, 237] width 126 height 31
copy p "modify the prompt to handle cases where some of this data might not be available"
click at [97, 269] on textarea at bounding box center [86, 269] width 116 height 7
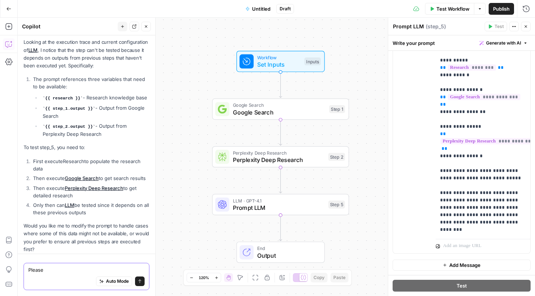
paste textarea "modify the prompt to handle cases where some of this data might not be available"
type textarea "Please modify the prompt to handle cases where some of this data might not be a…"
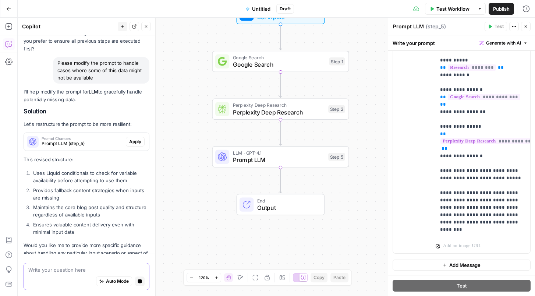
scroll to position [1791, 0]
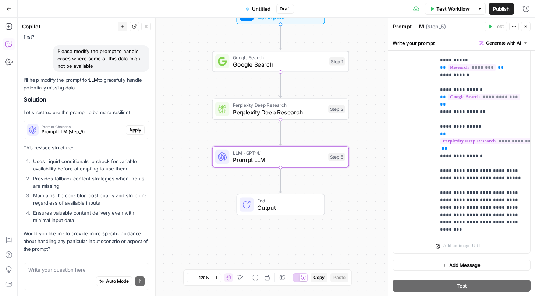
click at [139, 126] on span "Apply" at bounding box center [135, 129] width 12 height 7
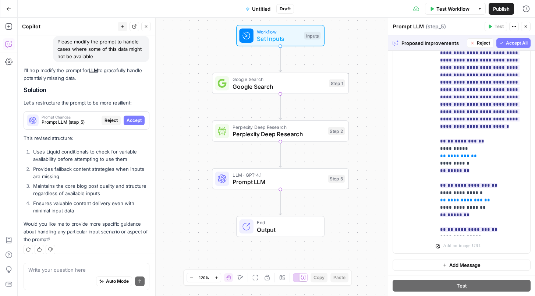
scroll to position [1708, 0]
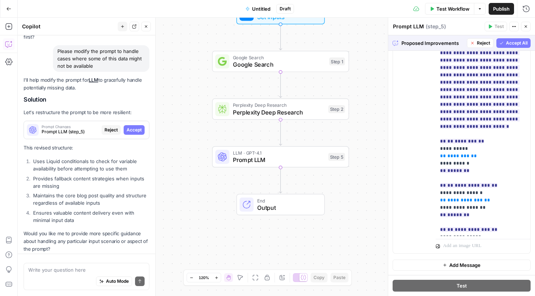
click at [518, 44] on span "Accept All" at bounding box center [517, 43] width 22 height 7
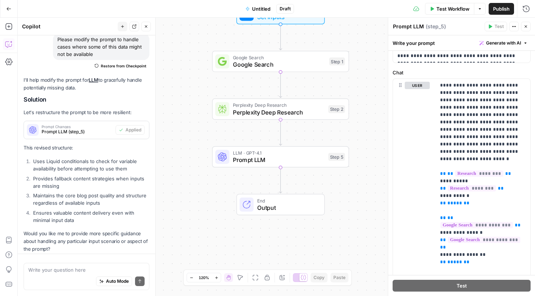
scroll to position [289, 0]
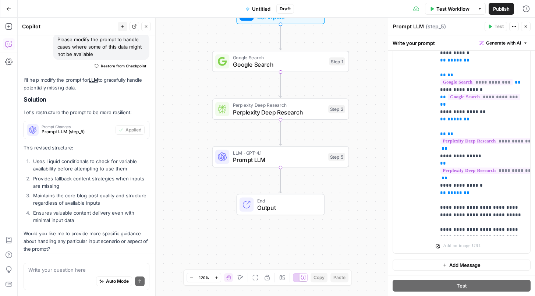
click at [103, 265] on div "Write your question here Auto Mode Send" at bounding box center [87, 276] width 126 height 27
click at [525, 26] on icon "button" at bounding box center [525, 26] width 4 height 4
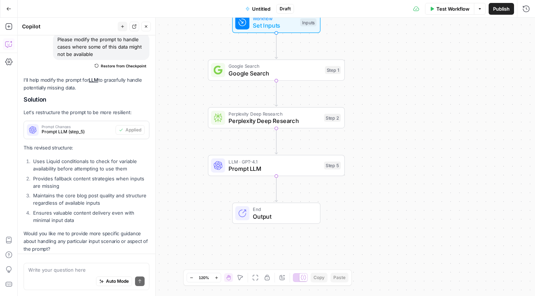
click at [436, 10] on span "Test Workflow" at bounding box center [452, 8] width 33 height 7
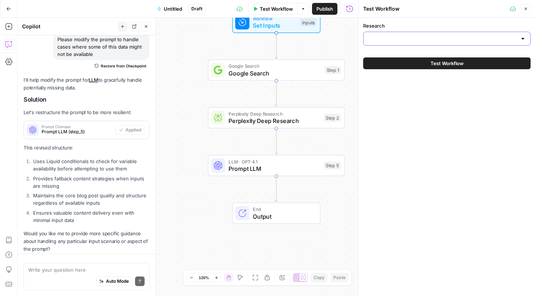
click at [432, 38] on input "Research" at bounding box center [442, 38] width 149 height 7
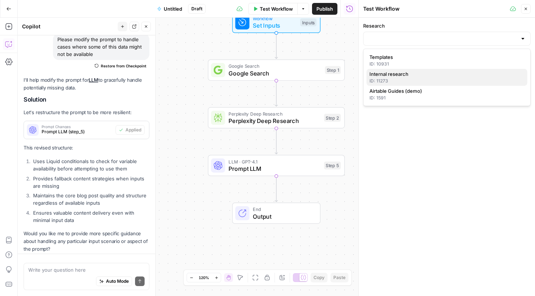
click at [412, 80] on div "ID: 11273" at bounding box center [446, 81] width 155 height 7
type input "Internal research"
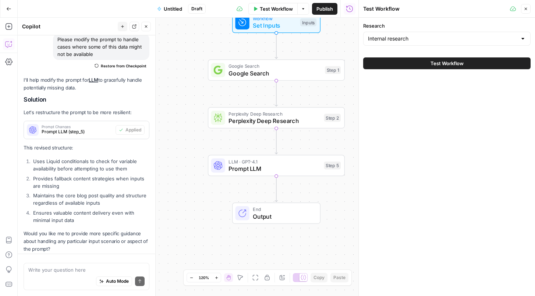
click at [423, 64] on button "Test Workflow" at bounding box center [446, 63] width 167 height 12
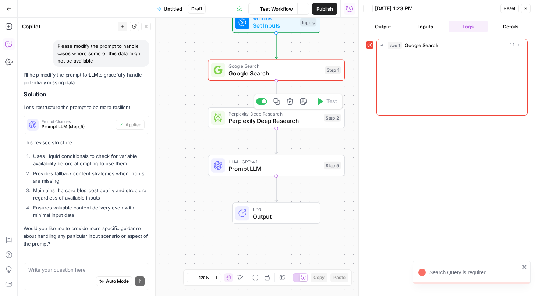
scroll to position [1814, 0]
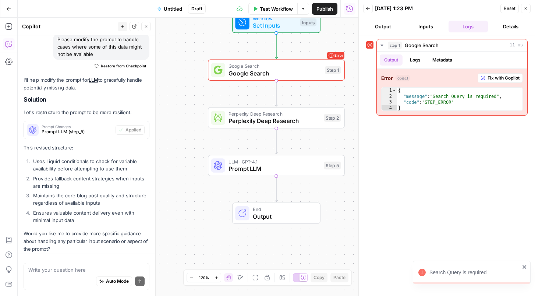
click at [456, 275] on div "Search Query is required" at bounding box center [474, 271] width 90 height 7
type textarea "**********"
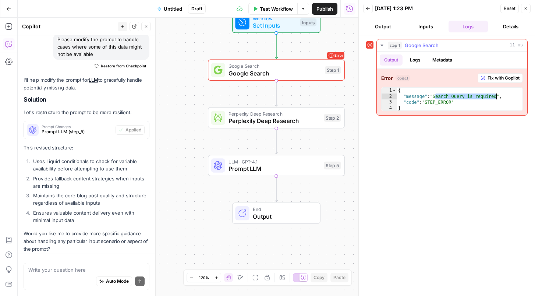
drag, startPoint x: 435, startPoint y: 96, endPoint x: 497, endPoint y: 94, distance: 61.8
click at [497, 94] on div "{ "message" : "Search Query is required" , "code" : "STEP_ERROR" }" at bounding box center [459, 105] width 126 height 35
click at [317, 69] on span "Google Search" at bounding box center [274, 73] width 93 height 9
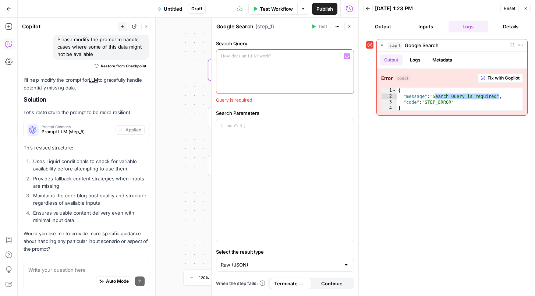
click at [278, 63] on div at bounding box center [284, 72] width 137 height 44
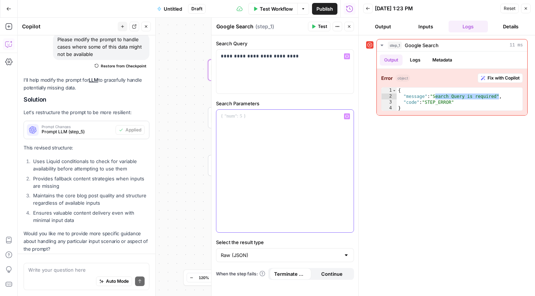
click at [273, 162] on div at bounding box center [284, 171] width 137 height 122
click at [325, 279] on button "Continue" at bounding box center [332, 274] width 42 height 12
click at [332, 276] on span "Continue" at bounding box center [331, 273] width 21 height 7
click at [523, 46] on button "step_1 Google Search 11 ms" at bounding box center [452, 45] width 150 height 12
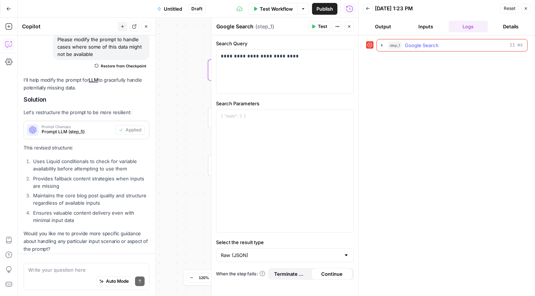
click at [381, 45] on icon "button" at bounding box center [381, 45] width 1 height 3
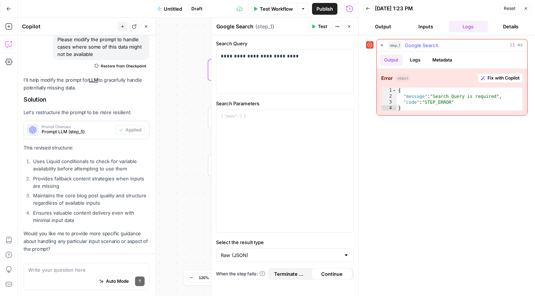
click at [382, 44] on icon "button" at bounding box center [381, 44] width 3 height 1
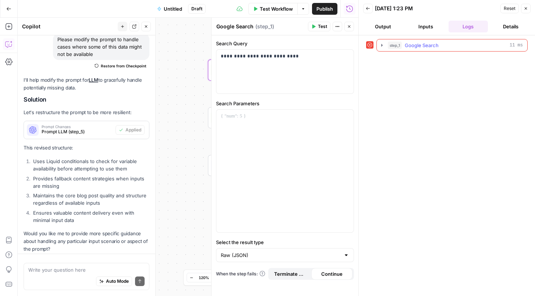
click at [382, 44] on icon "button" at bounding box center [381, 45] width 1 height 3
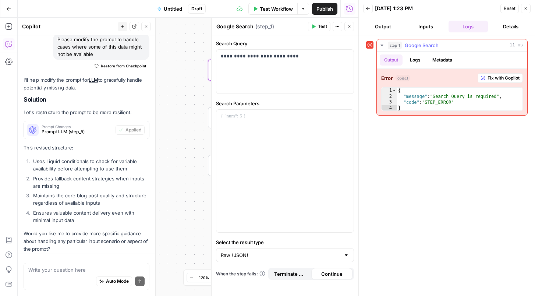
click at [495, 78] on span "Fix with Copilot" at bounding box center [503, 78] width 32 height 7
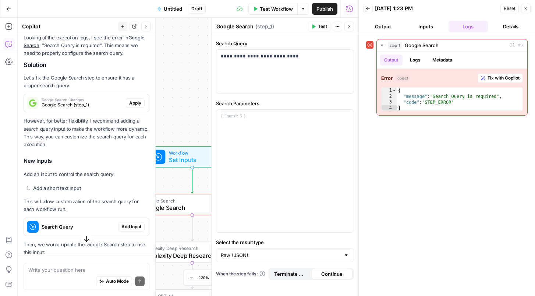
scroll to position [2020, 0]
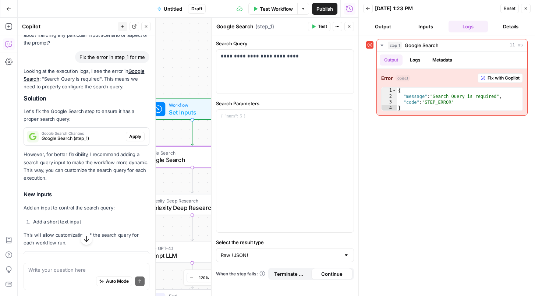
click at [133, 133] on span "Apply" at bounding box center [135, 136] width 12 height 7
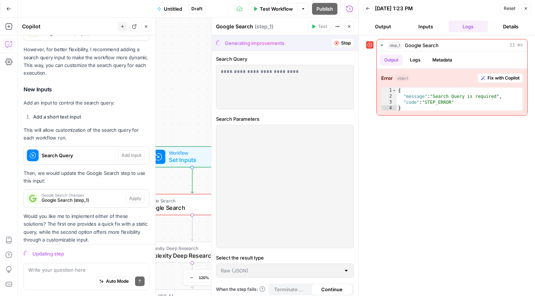
scroll to position [2010, 0]
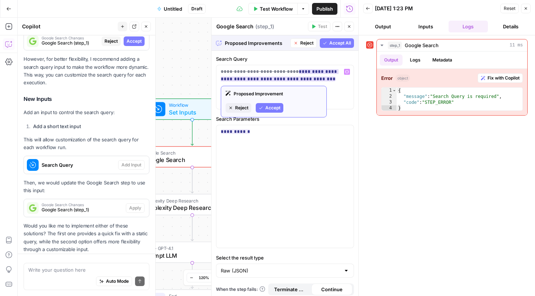
click at [277, 106] on span "Accept" at bounding box center [272, 107] width 15 height 7
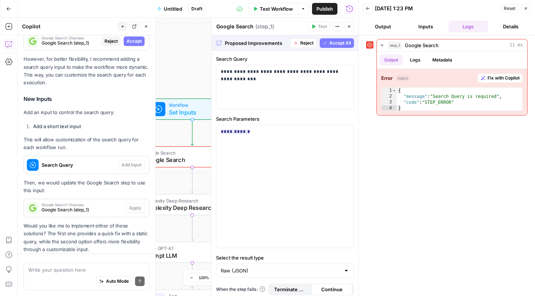
click at [461, 143] on div "step_1 Google Search 11 ms Output Logs Metadata Error object Fix with Copilot 1…" at bounding box center [446, 165] width 161 height 253
click at [530, 6] on header "Back 08/15/25 at 1:23 PM Reset Close Output Inputs Logs Details" at bounding box center [447, 17] width 176 height 35
click at [527, 8] on icon "button" at bounding box center [525, 8] width 4 height 4
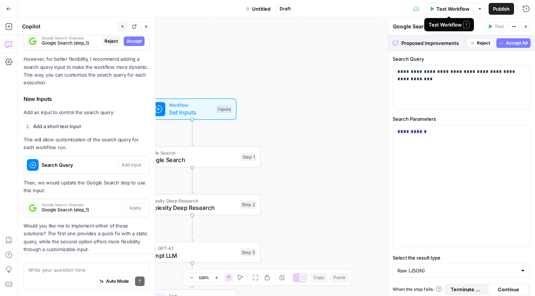
click at [437, 10] on span "Test Workflow" at bounding box center [452, 8] width 33 height 7
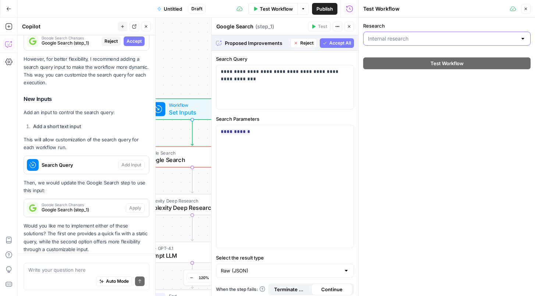
click at [413, 38] on input "Research" at bounding box center [442, 38] width 149 height 7
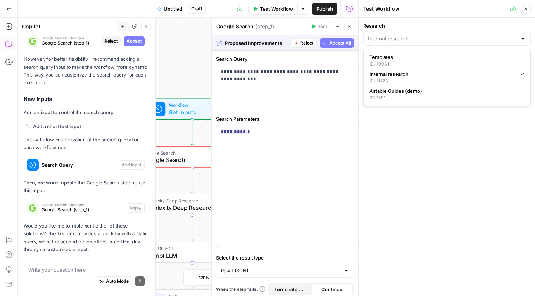
type input "Internal research"
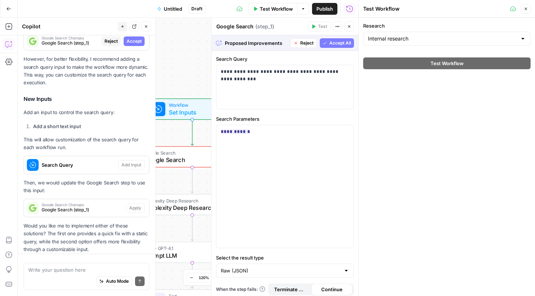
click at [445, 151] on div "Research Internal research Test Workflow" at bounding box center [447, 157] width 176 height 278
click at [332, 38] on button "Accept All" at bounding box center [337, 43] width 34 height 10
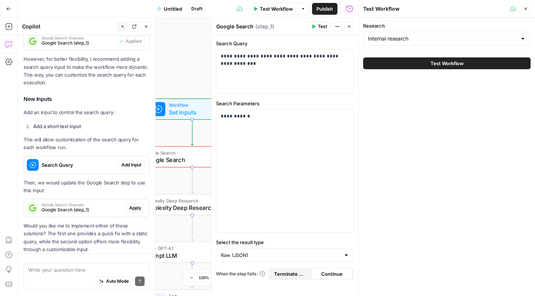
click at [436, 66] on span "Test Workflow" at bounding box center [446, 63] width 33 height 7
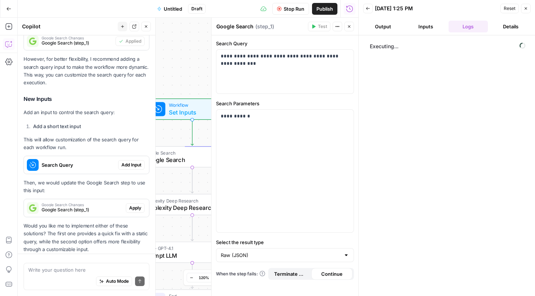
click at [147, 30] on button "Close" at bounding box center [146, 27] width 10 height 10
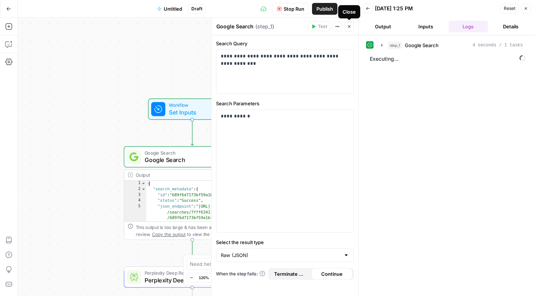
click at [350, 25] on icon "button" at bounding box center [349, 26] width 3 height 3
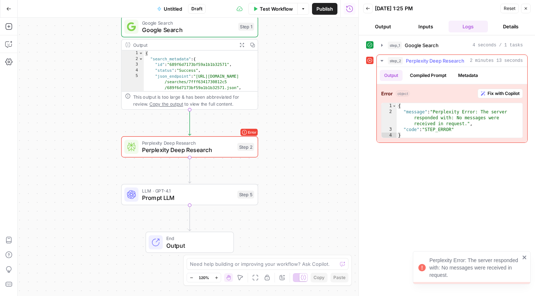
click at [495, 93] on span "Fix with Copilot" at bounding box center [503, 93] width 32 height 7
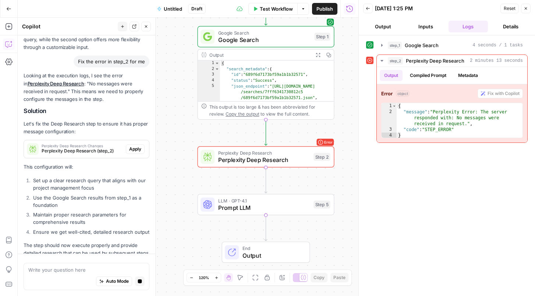
scroll to position [2341, 0]
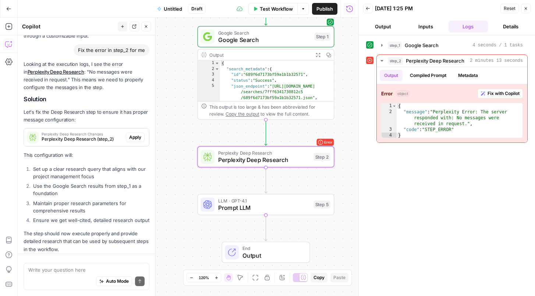
click at [138, 134] on span "Apply" at bounding box center [135, 137] width 12 height 7
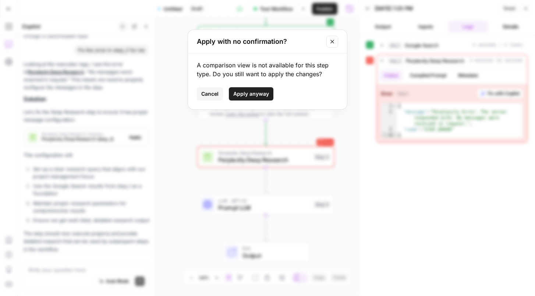
click at [335, 42] on icon "Close modal" at bounding box center [332, 42] width 6 height 6
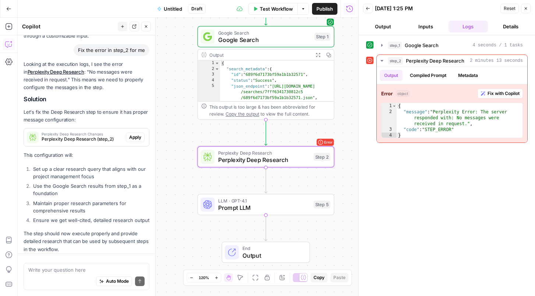
click at [135, 134] on span "Apply" at bounding box center [135, 137] width 12 height 7
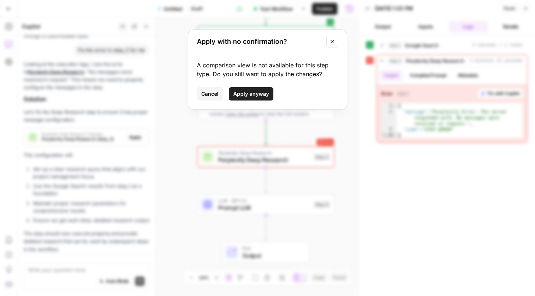
click at [261, 96] on span "Apply anyway" at bounding box center [251, 93] width 36 height 7
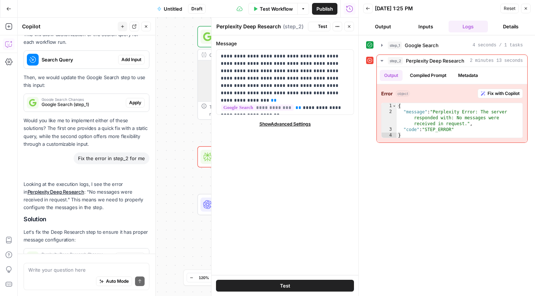
scroll to position [2352, 0]
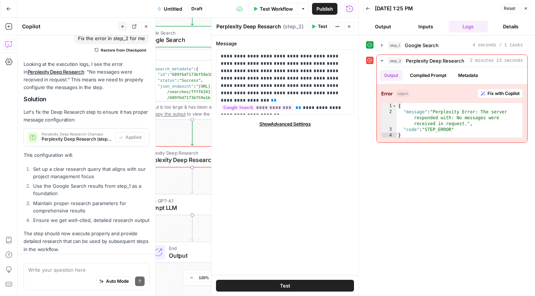
click at [304, 282] on button "Test" at bounding box center [285, 285] width 138 height 12
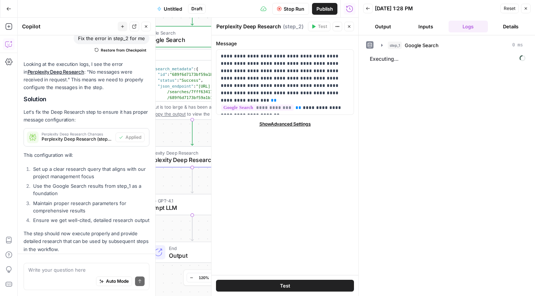
click at [353, 28] on button "Close" at bounding box center [349, 27] width 10 height 10
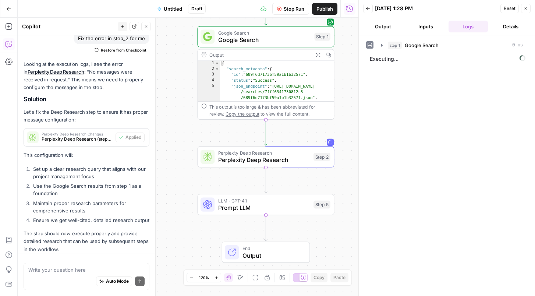
click at [146, 28] on icon "button" at bounding box center [146, 26] width 4 height 4
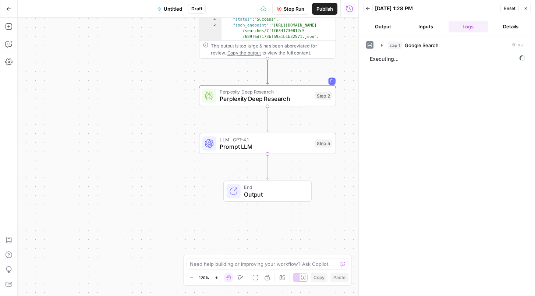
click at [509, 26] on button "Details" at bounding box center [511, 27] width 40 height 12
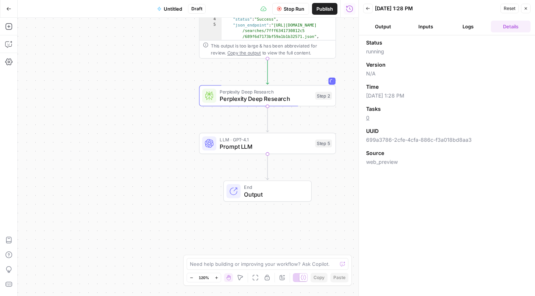
click at [384, 28] on button "Output" at bounding box center [383, 27] width 40 height 12
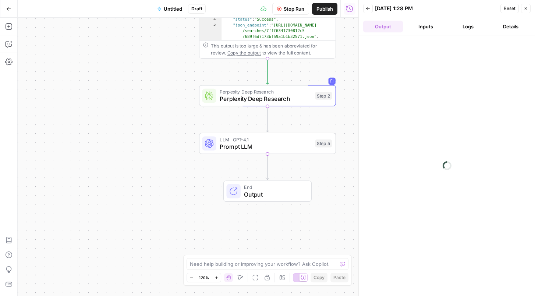
click at [525, 9] on icon "button" at bounding box center [525, 8] width 4 height 4
